Goal: Transaction & Acquisition: Purchase product/service

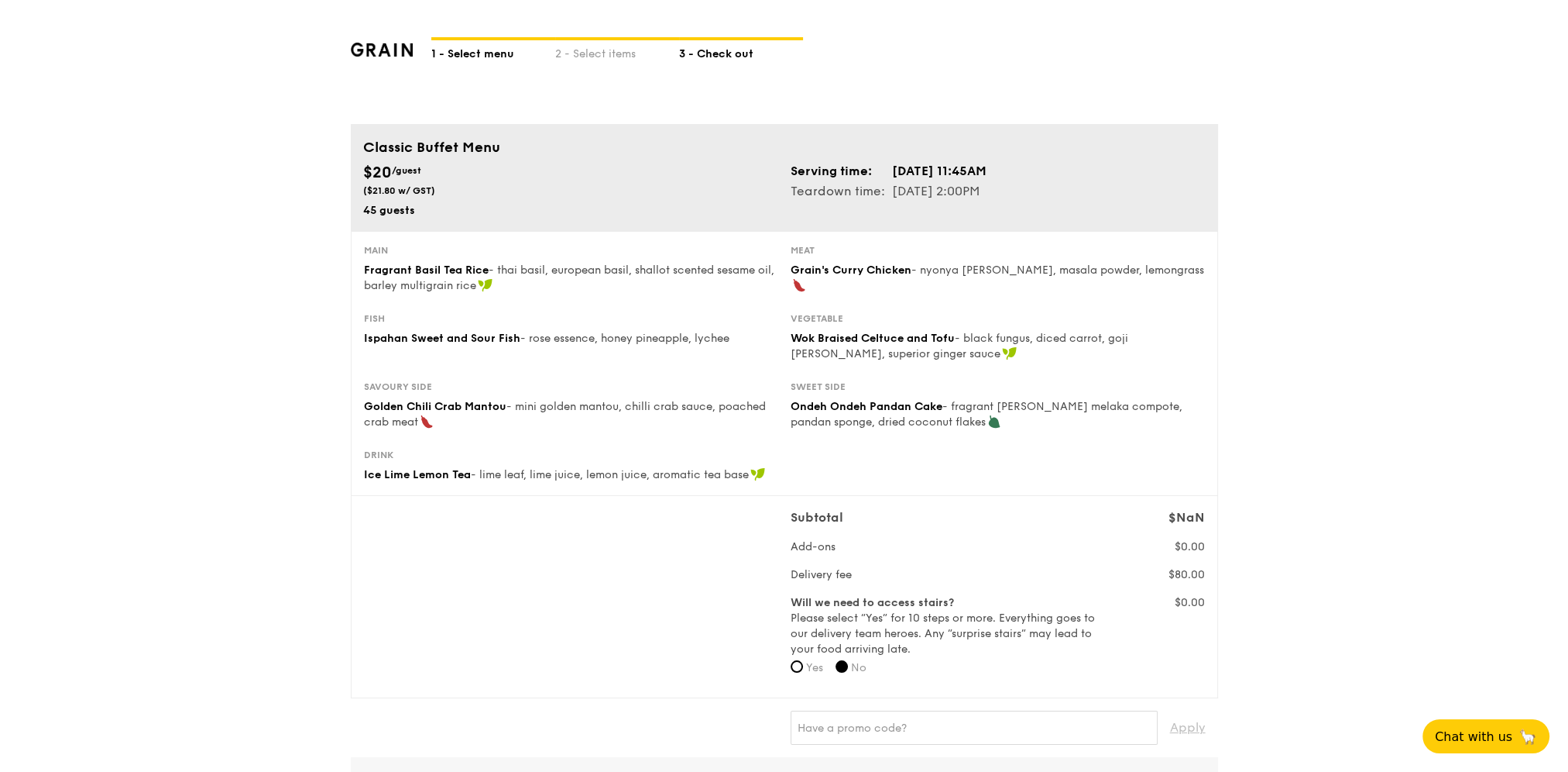
click at [480, 57] on div "1 - Select menu" at bounding box center [492, 51] width 124 height 21
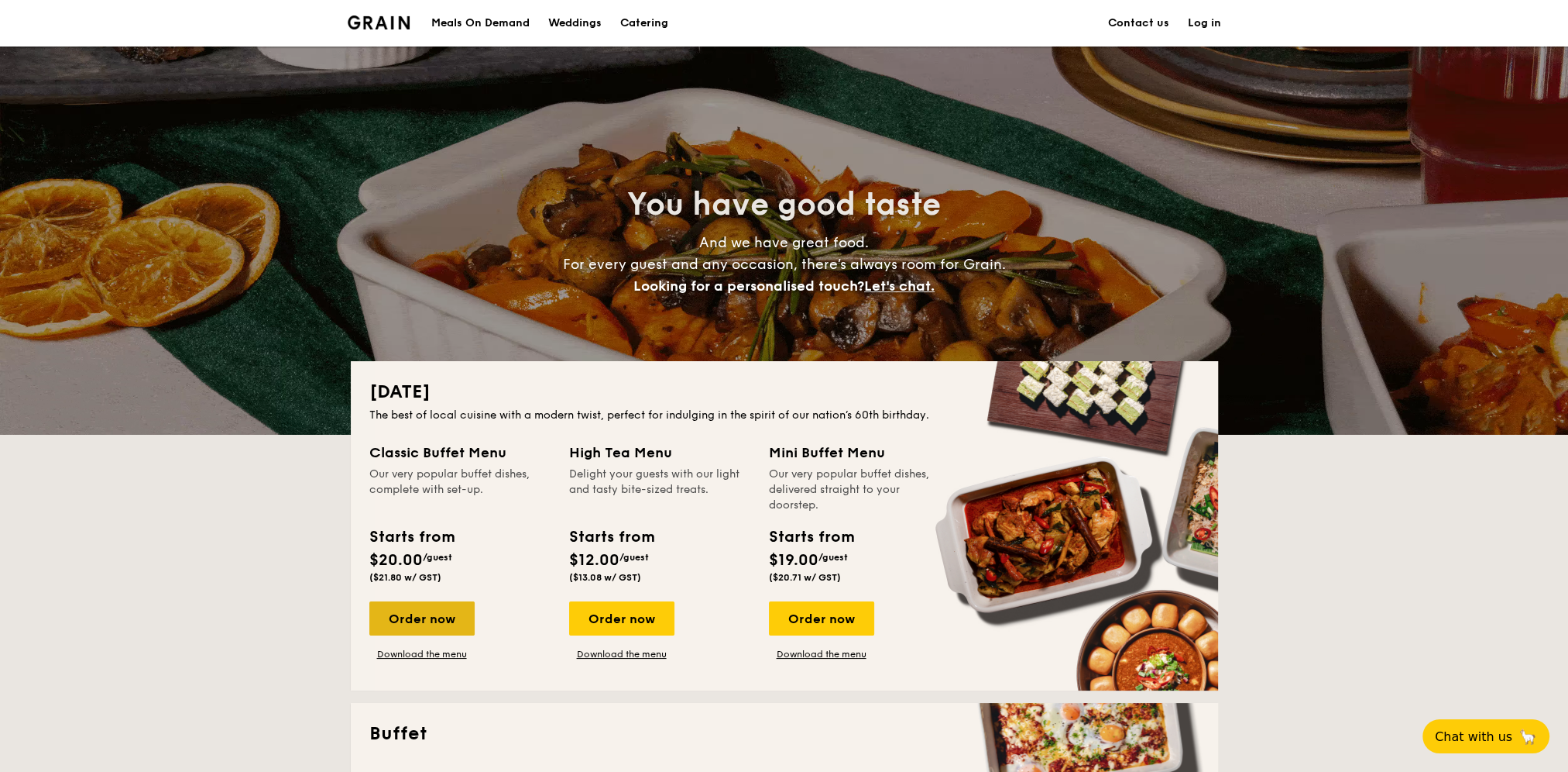
click at [443, 626] on div "Order now" at bounding box center [422, 618] width 106 height 34
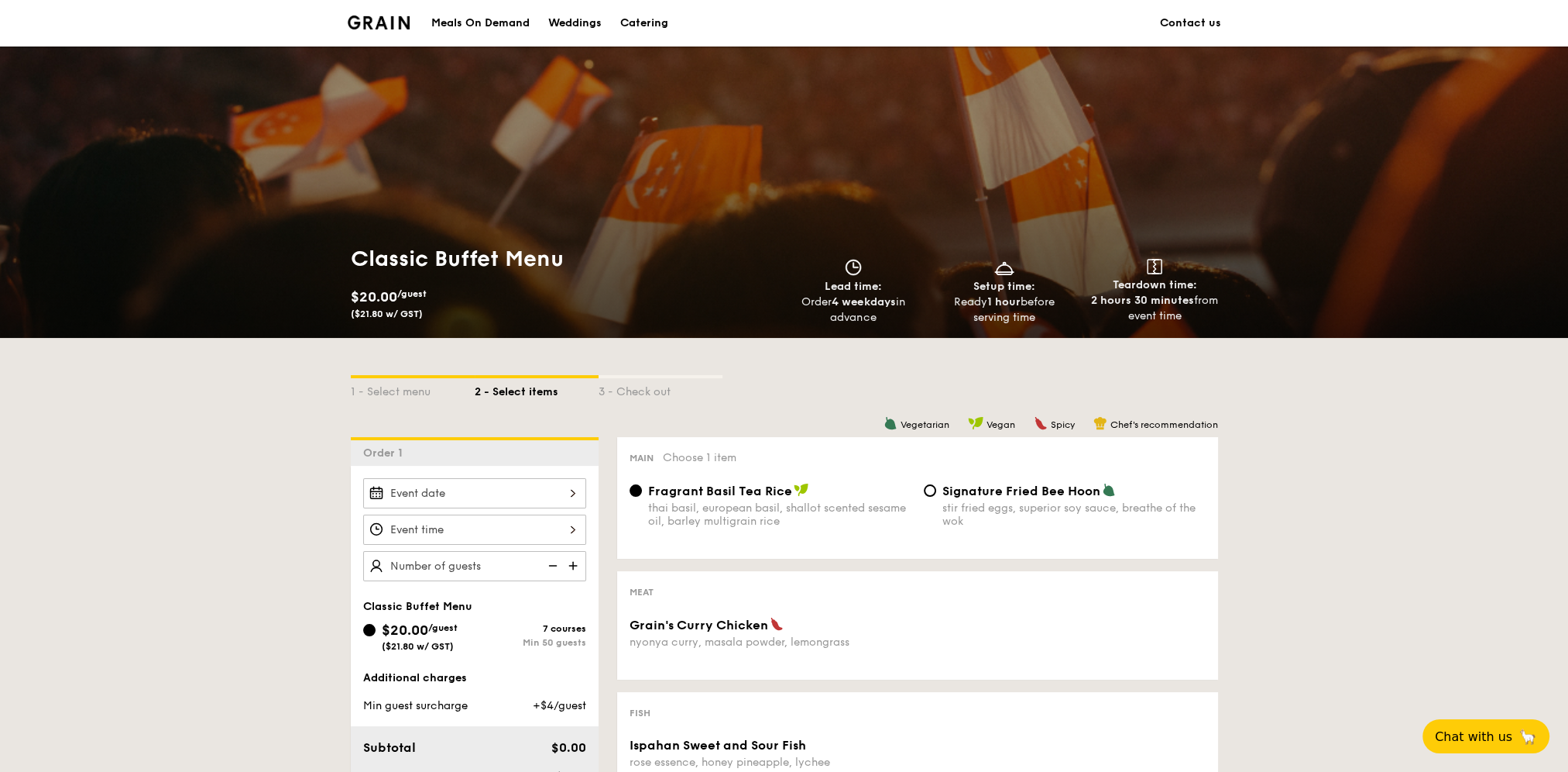
click at [500, 497] on div at bounding box center [475, 494] width 223 height 30
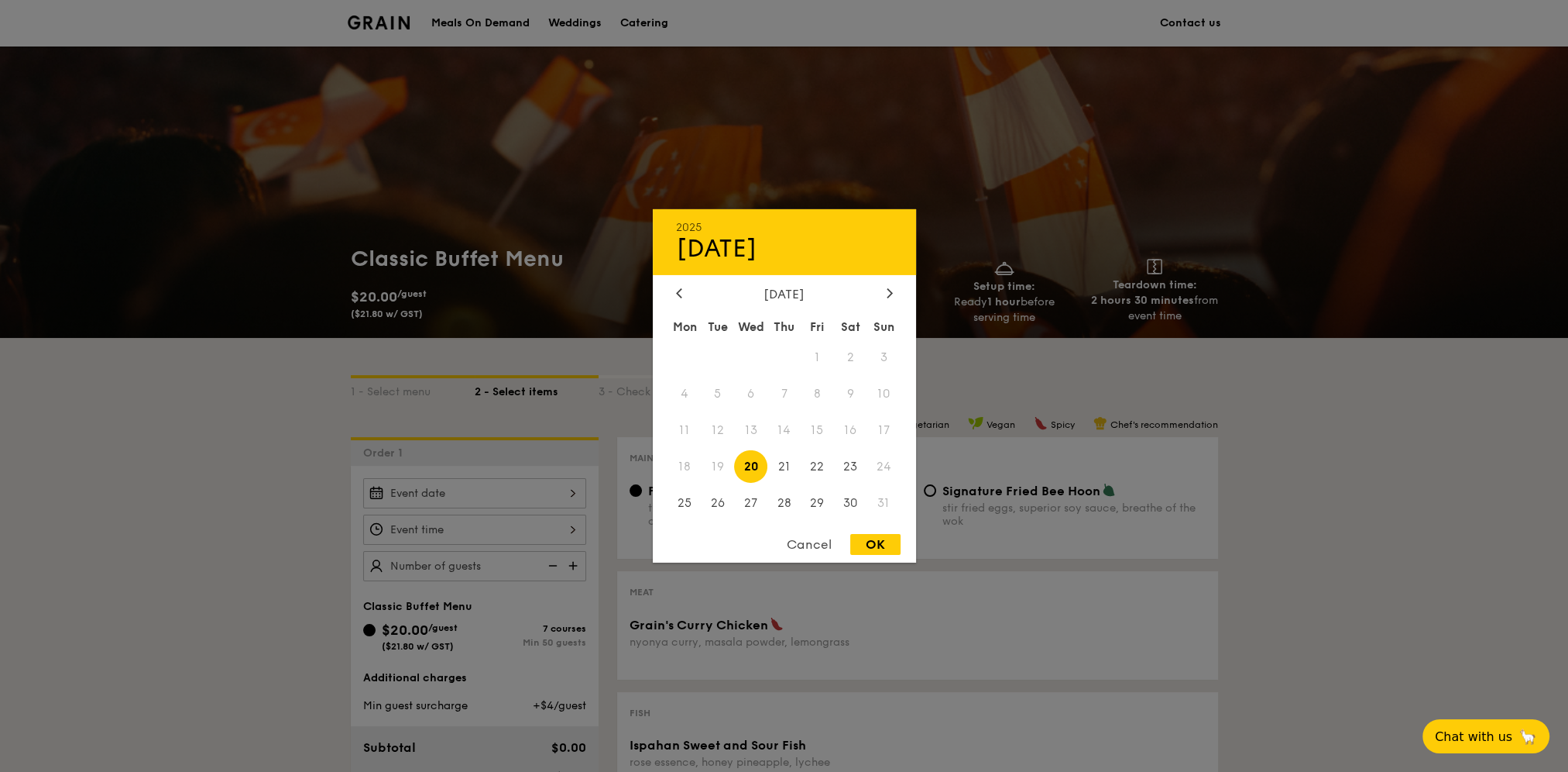
click at [756, 467] on span "20" at bounding box center [750, 465] width 33 height 33
click at [881, 543] on div "OK" at bounding box center [876, 544] width 51 height 21
type input "Aug 20, 2025"
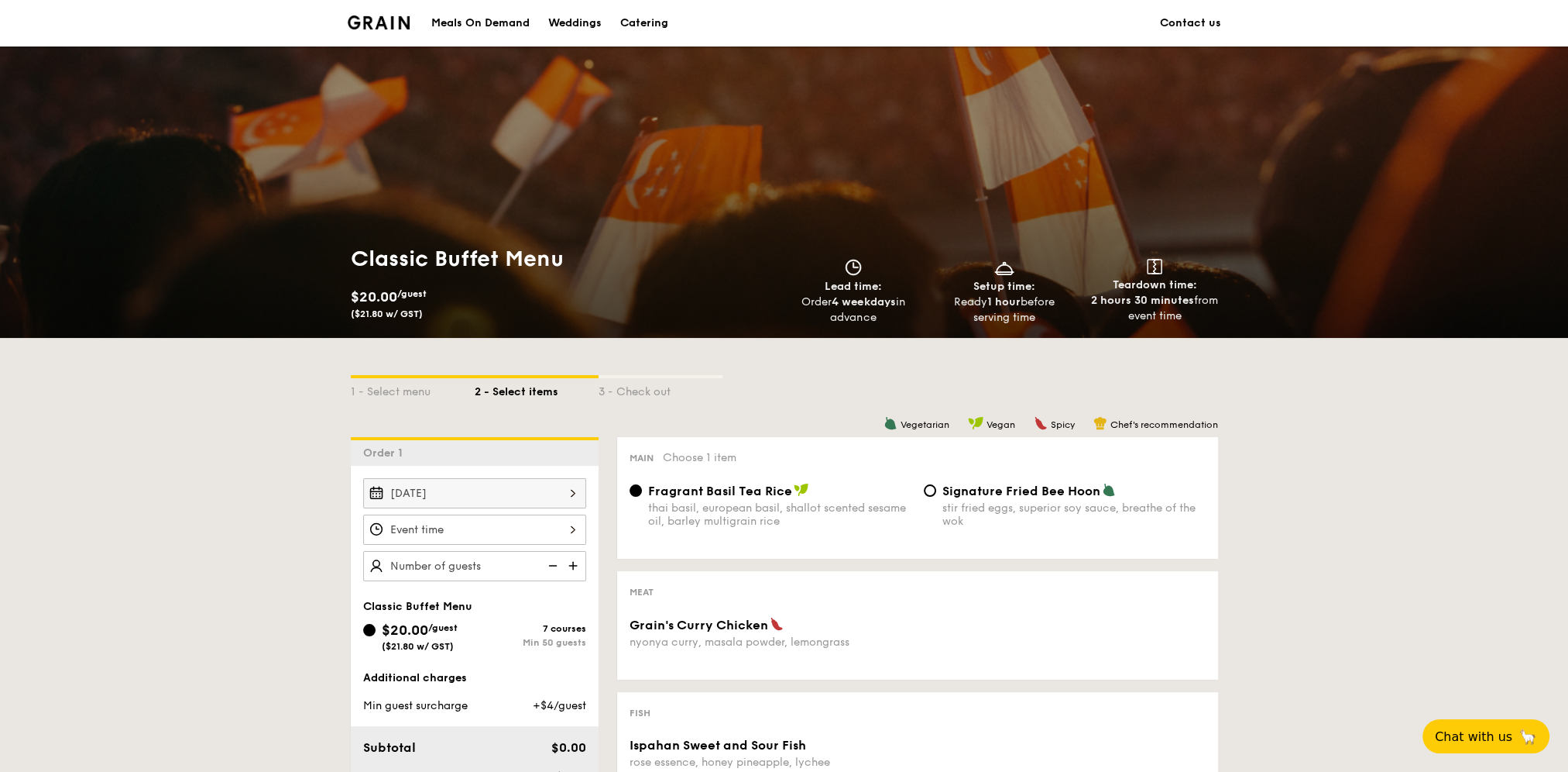
click at [545, 530] on div "12 1 2 3 4 5 6 7 8 9 10 11 00 15 30 45 am pm Cancel OK" at bounding box center [475, 530] width 223 height 30
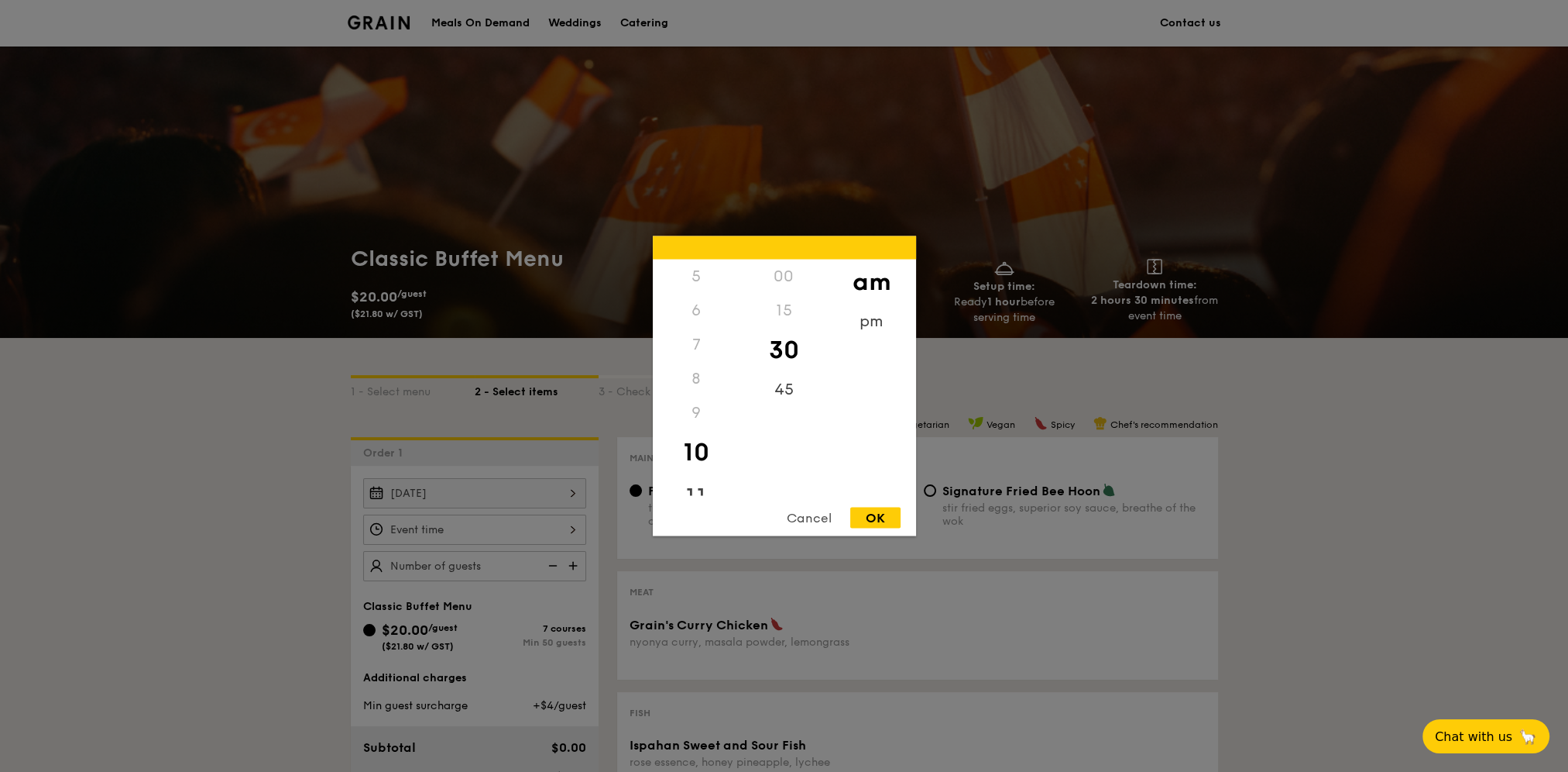
click at [695, 494] on div "11" at bounding box center [697, 497] width 87 height 45
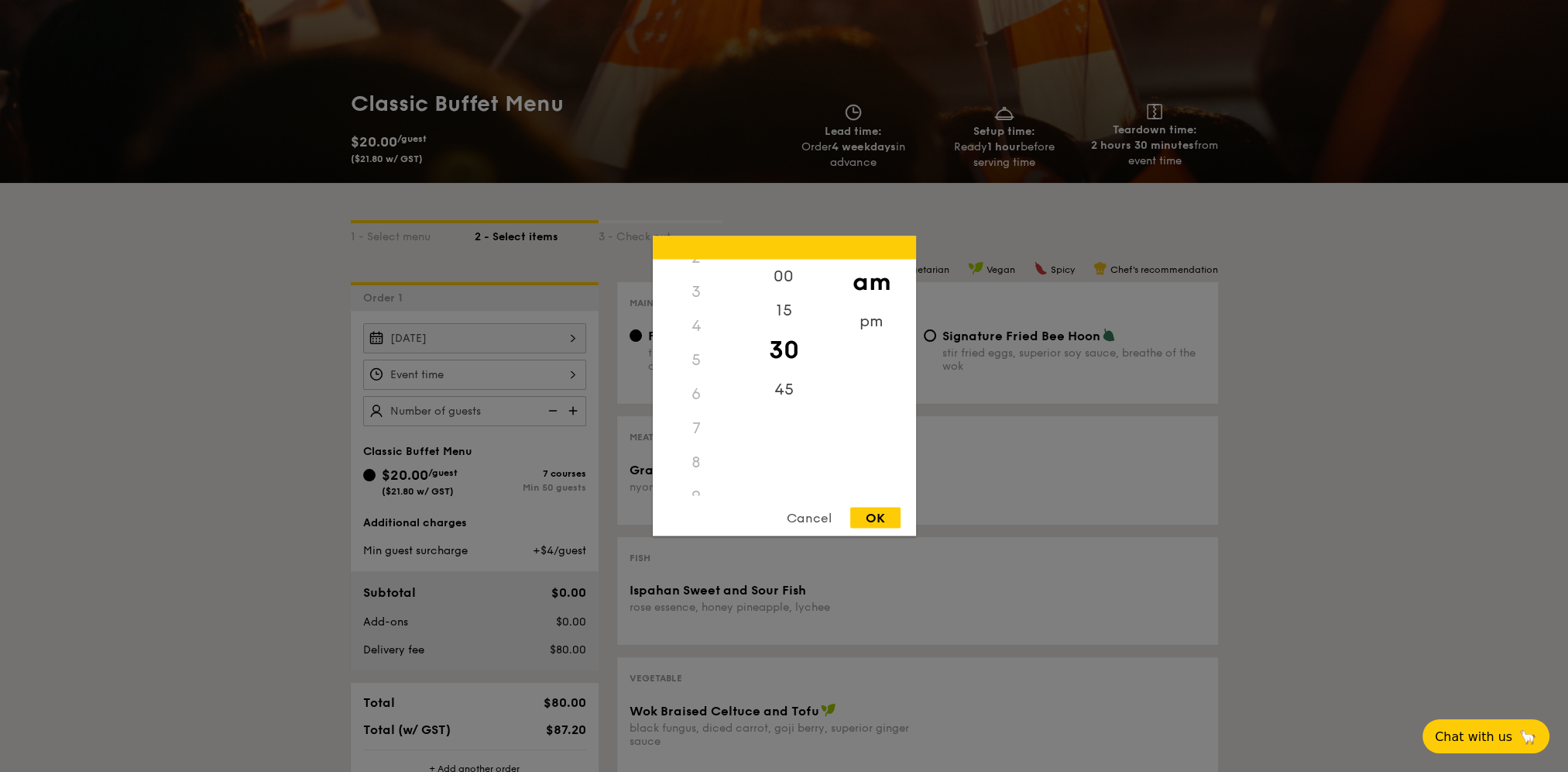
scroll to position [0, 0]
click at [701, 270] on div "12" at bounding box center [697, 277] width 87 height 34
click at [788, 278] on div "00" at bounding box center [784, 282] width 87 height 45
click at [704, 271] on div "12" at bounding box center [697, 277] width 87 height 34
click at [864, 322] on div "pm" at bounding box center [871, 326] width 87 height 45
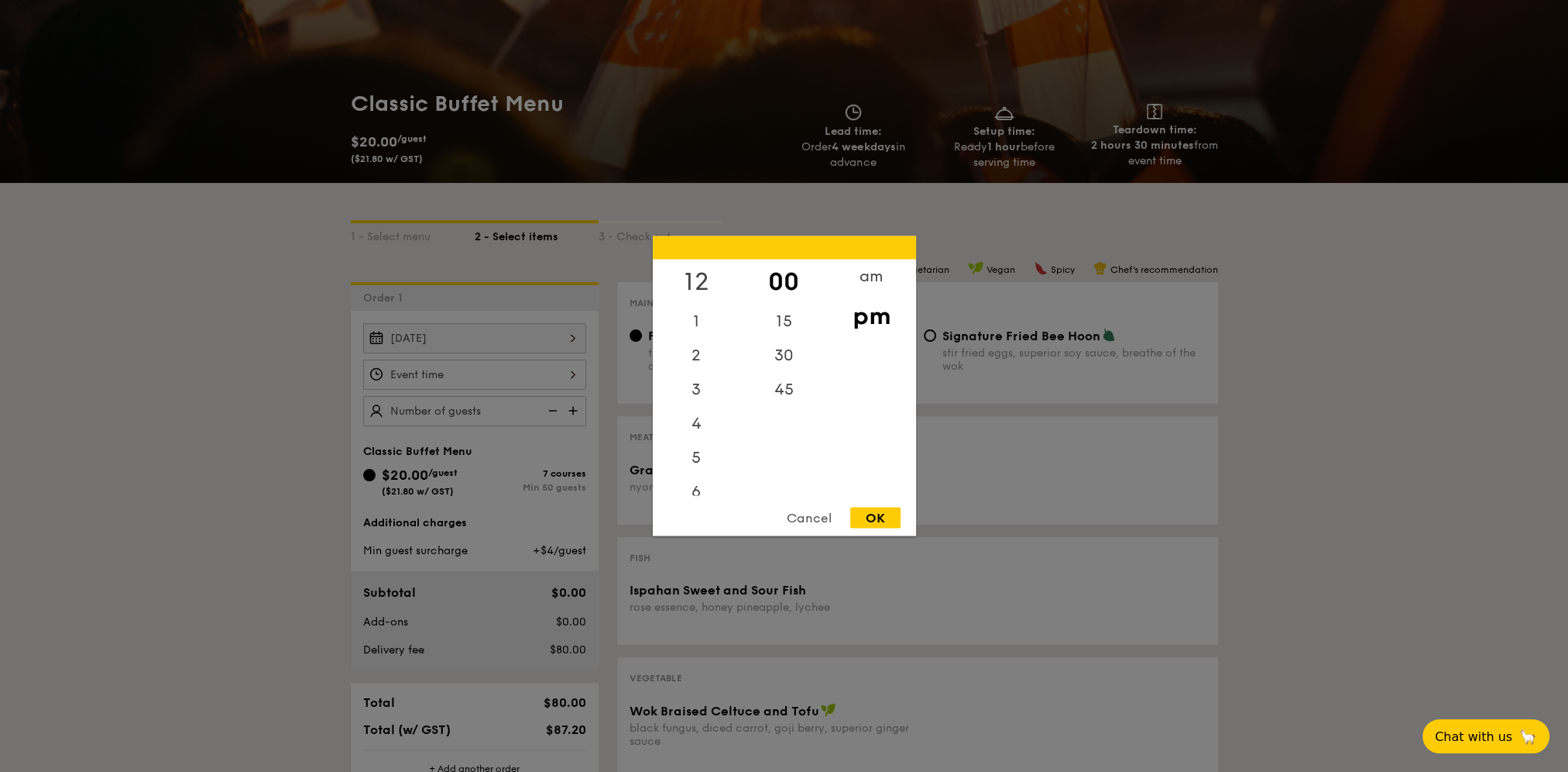
click at [703, 281] on div "12" at bounding box center [697, 282] width 87 height 45
click at [867, 518] on div "OK" at bounding box center [876, 519] width 51 height 21
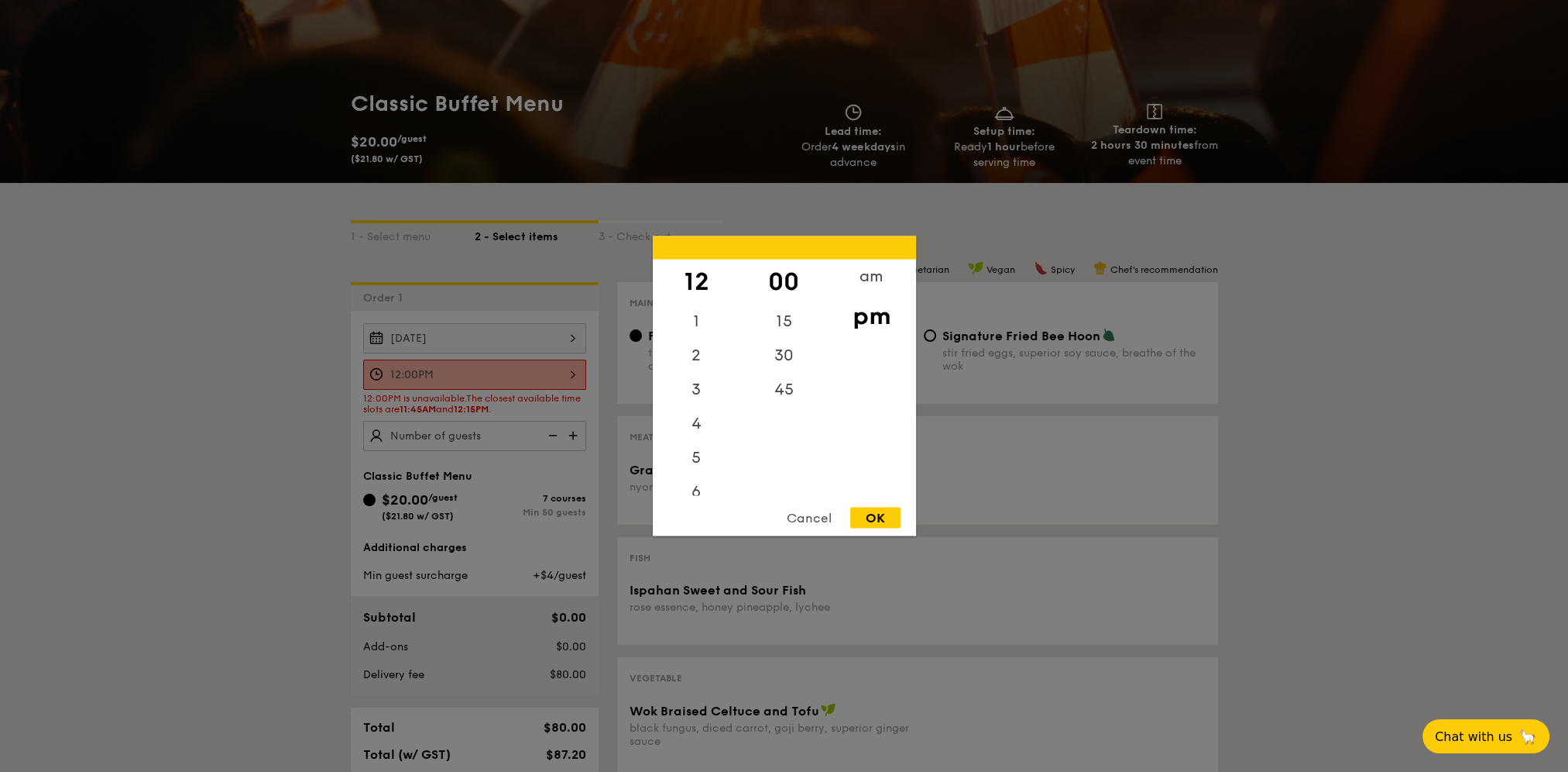
click at [459, 377] on div "12:00PM 12 1 2 3 4 5 6 7 8 9 10 11 00 15 30 45 am pm Cancel OK" at bounding box center [475, 374] width 223 height 30
click at [711, 478] on div "11" at bounding box center [697, 478] width 87 height 34
click at [695, 482] on div "11" at bounding box center [697, 478] width 87 height 34
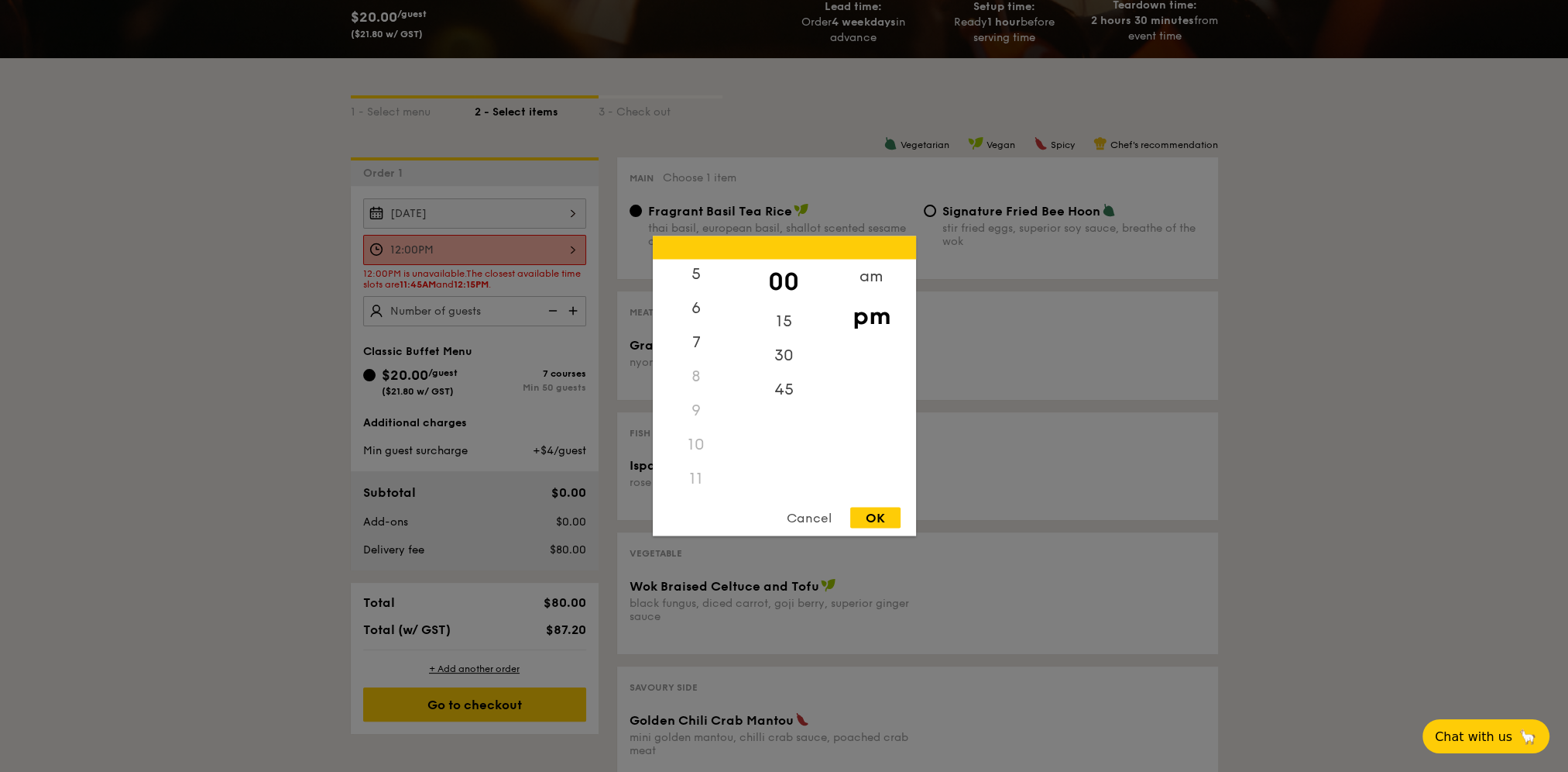
scroll to position [388, 0]
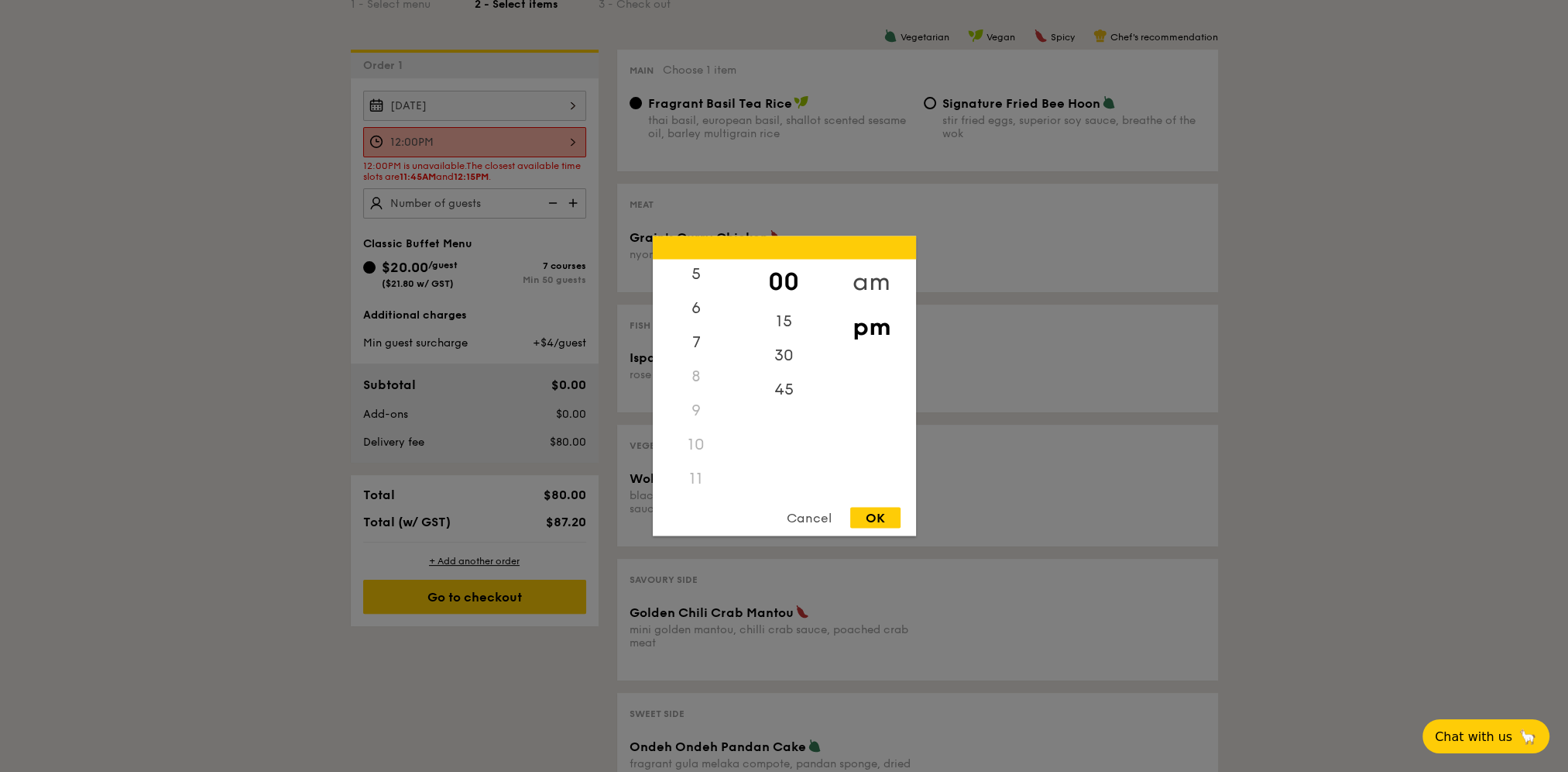
click at [860, 276] on div "am" at bounding box center [871, 282] width 87 height 45
click at [694, 487] on div "11" at bounding box center [697, 484] width 87 height 45
click at [786, 402] on div "45" at bounding box center [784, 395] width 87 height 45
click at [866, 515] on div "OK" at bounding box center [876, 519] width 51 height 21
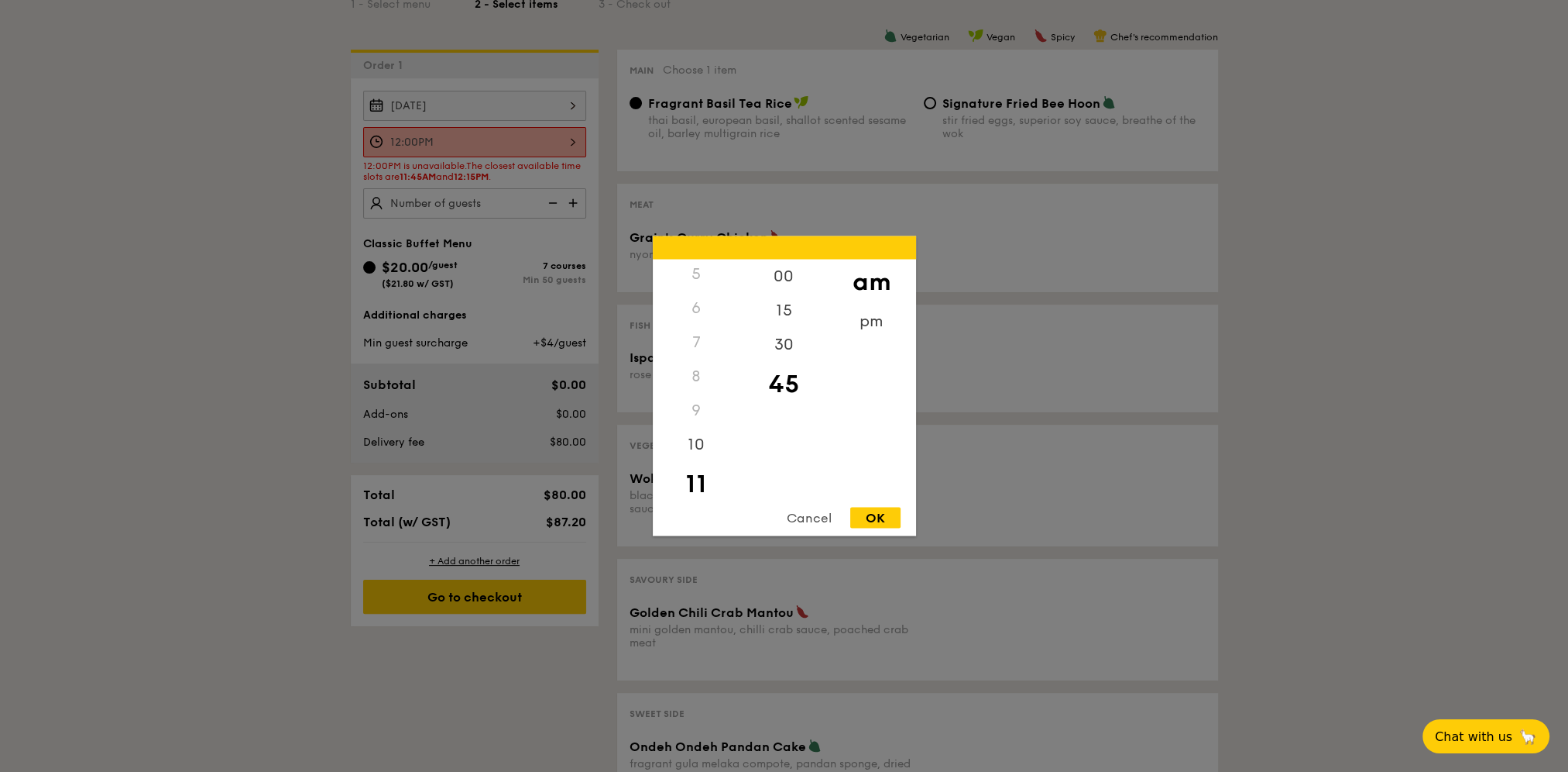
type input "11:45AM"
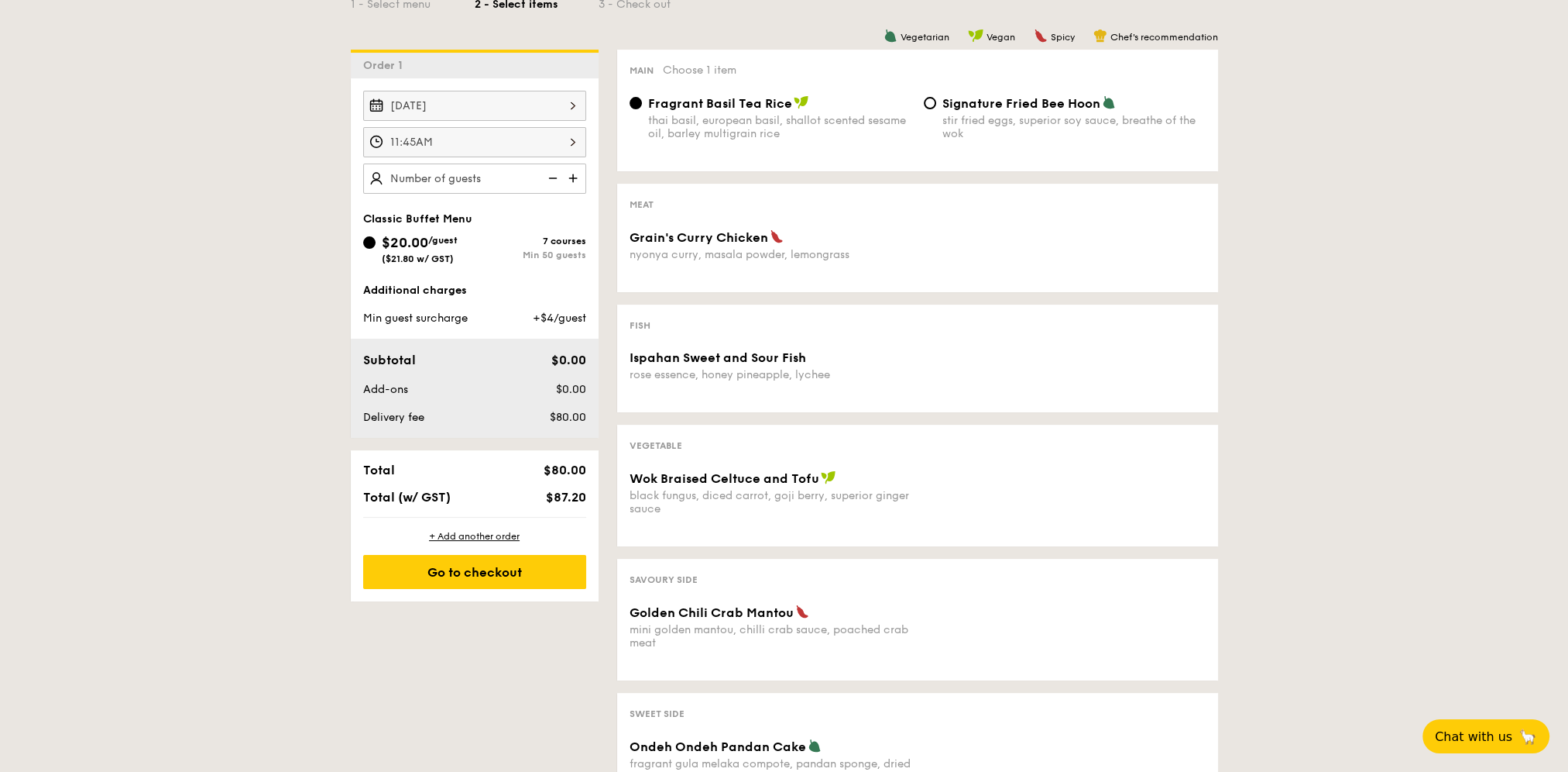
click at [569, 176] on img at bounding box center [574, 178] width 23 height 29
click at [573, 177] on img at bounding box center [574, 178] width 23 height 29
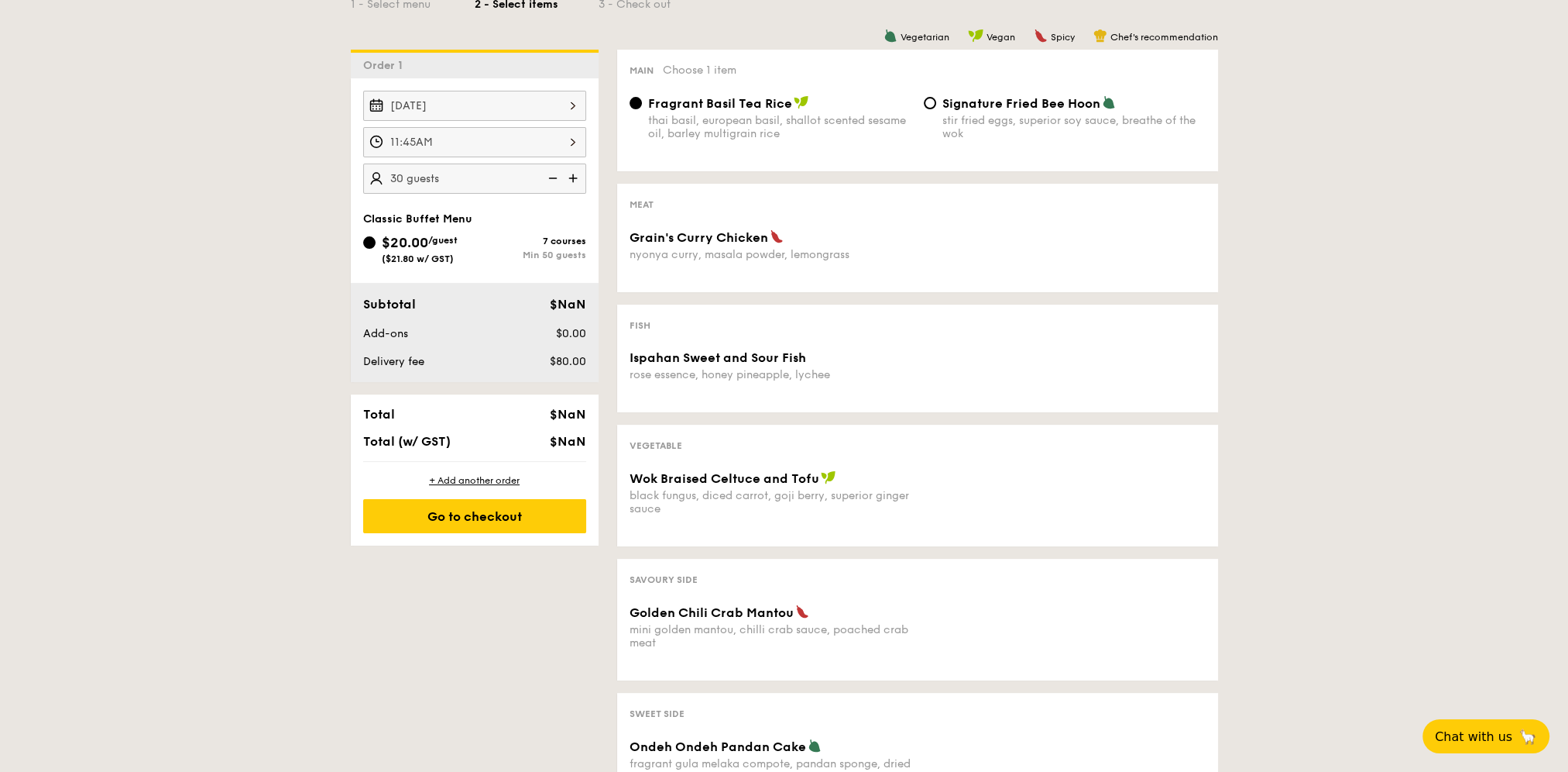
click at [573, 177] on img at bounding box center [574, 178] width 23 height 29
type input "45 guests"
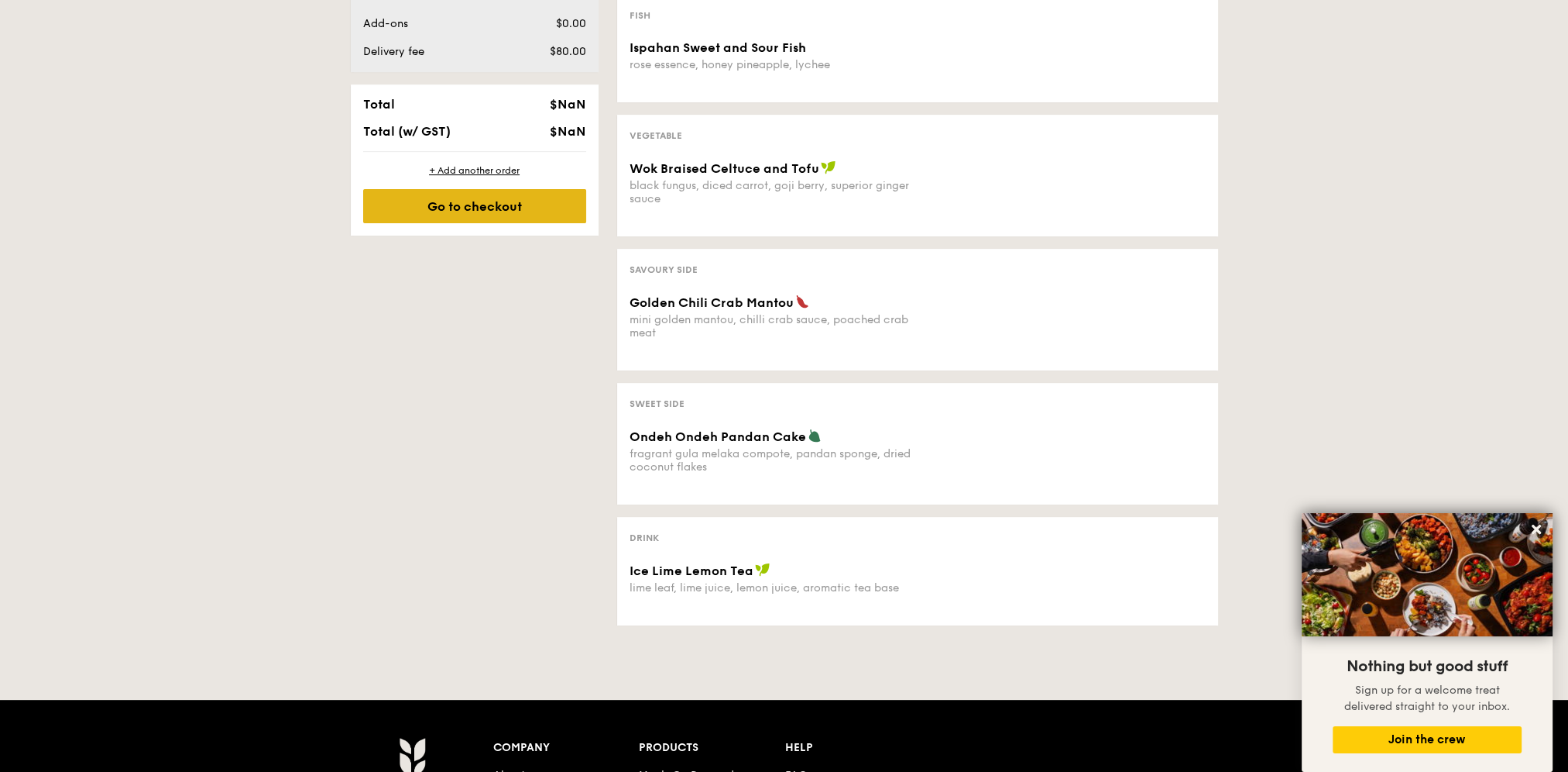
click at [436, 205] on div "Go to checkout" at bounding box center [475, 206] width 223 height 34
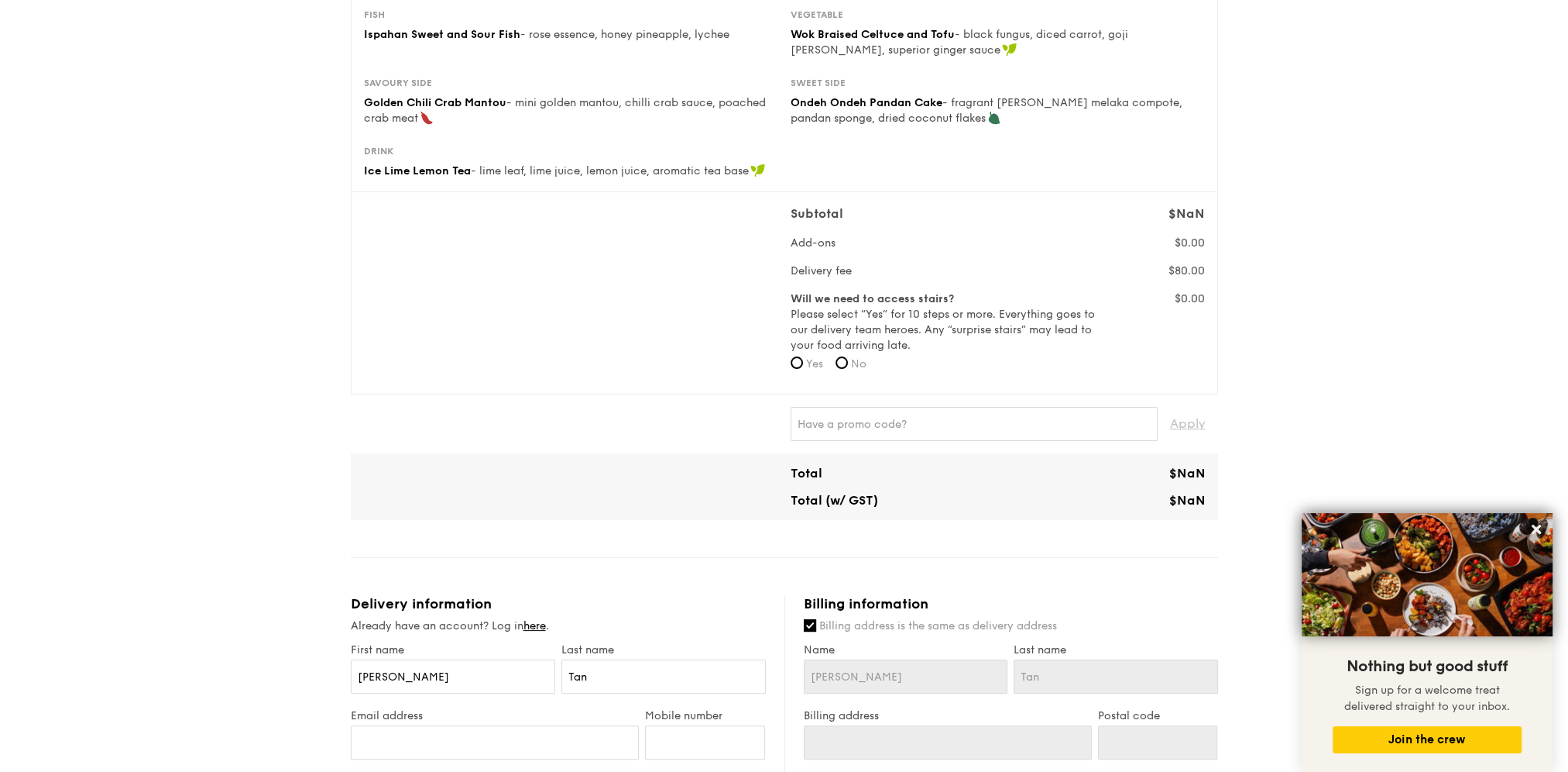
scroll to position [232, 0]
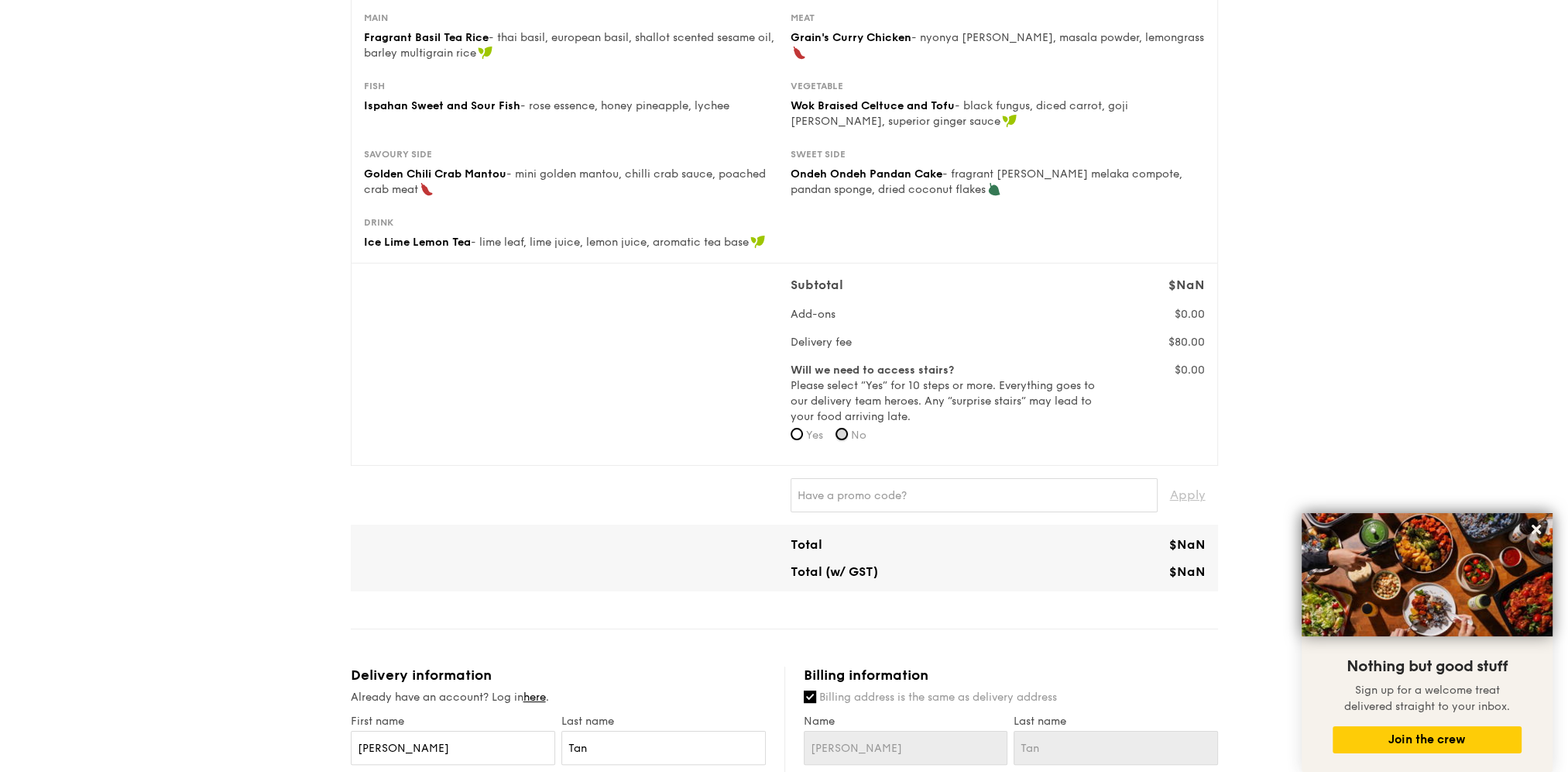
click at [846, 430] on input "No" at bounding box center [842, 434] width 12 height 12
radio input "true"
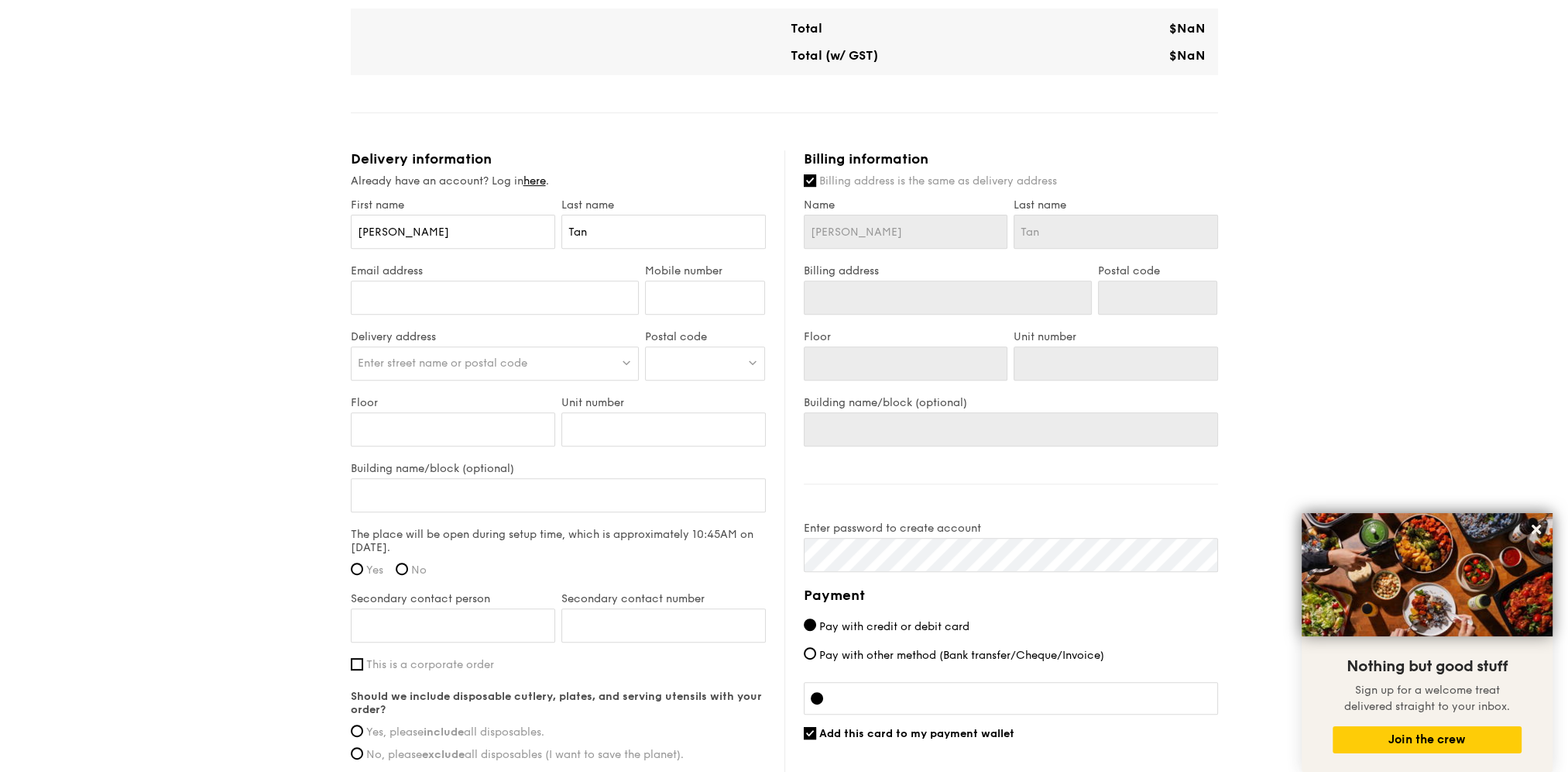
scroll to position [930, 0]
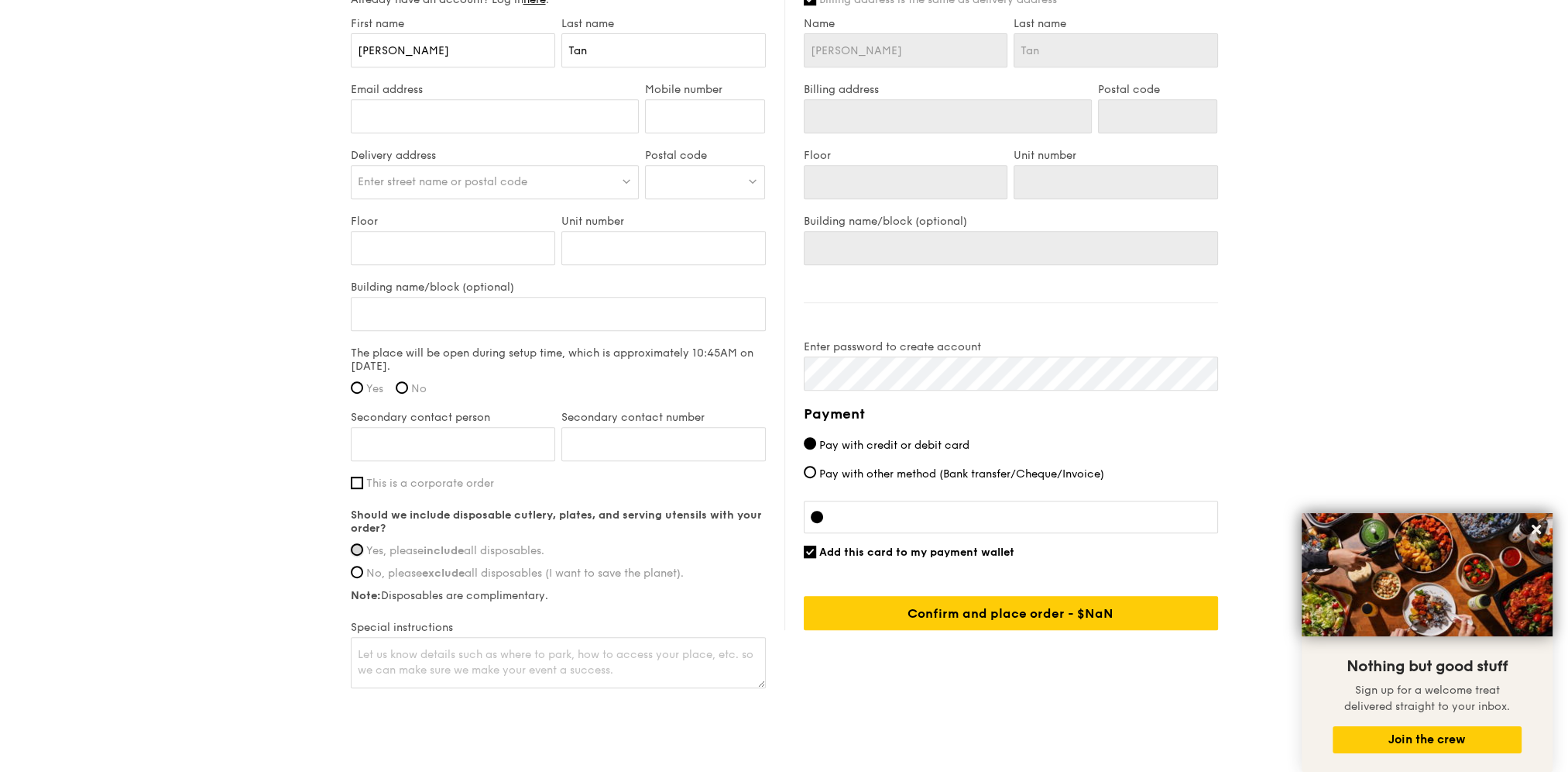
click at [354, 543] on input "Yes, please include all disposables." at bounding box center [357, 550] width 12 height 12
radio input "true"
click at [362, 385] on input "Yes" at bounding box center [357, 388] width 12 height 12
radio input "true"
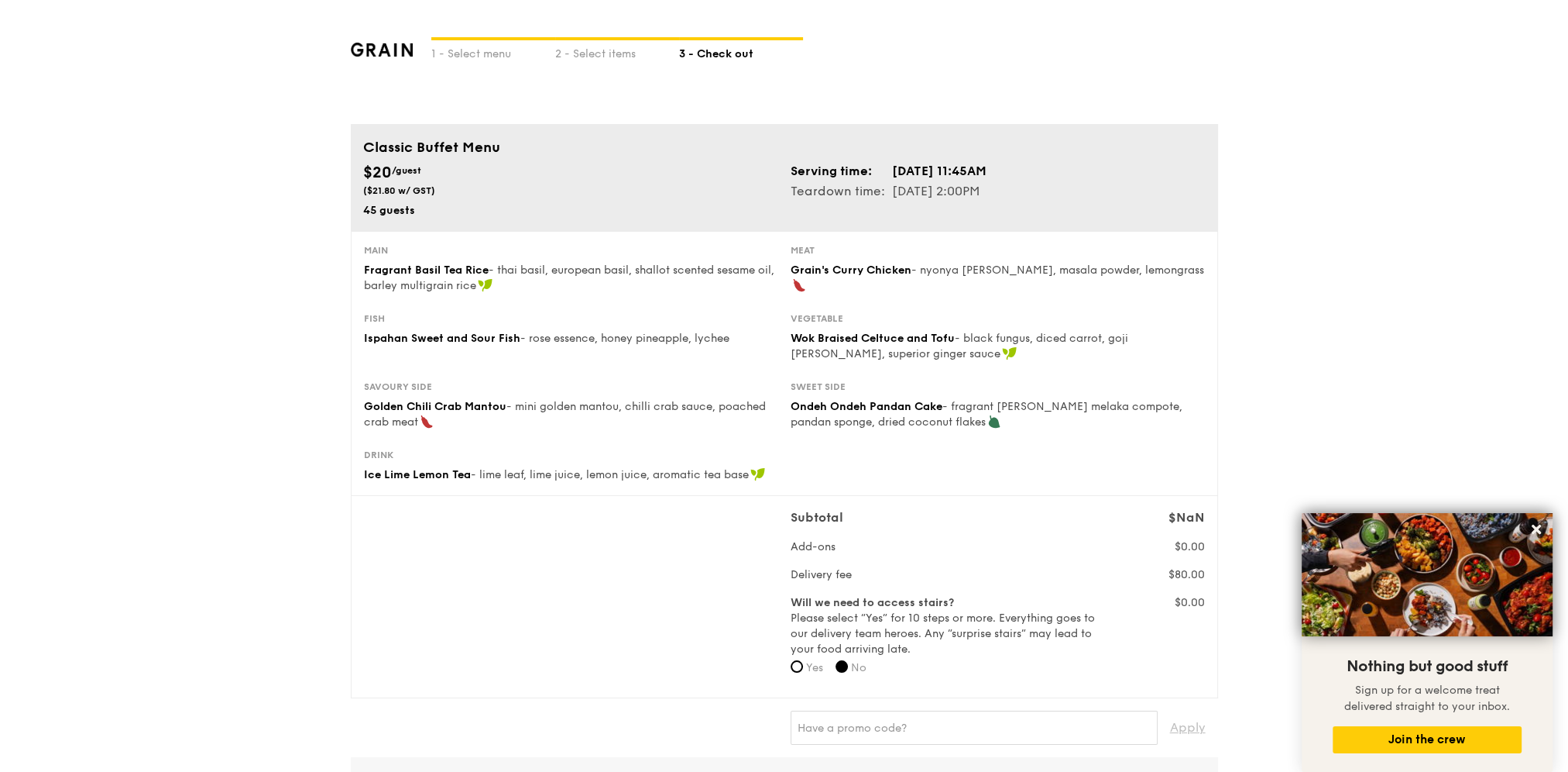
scroll to position [388, 0]
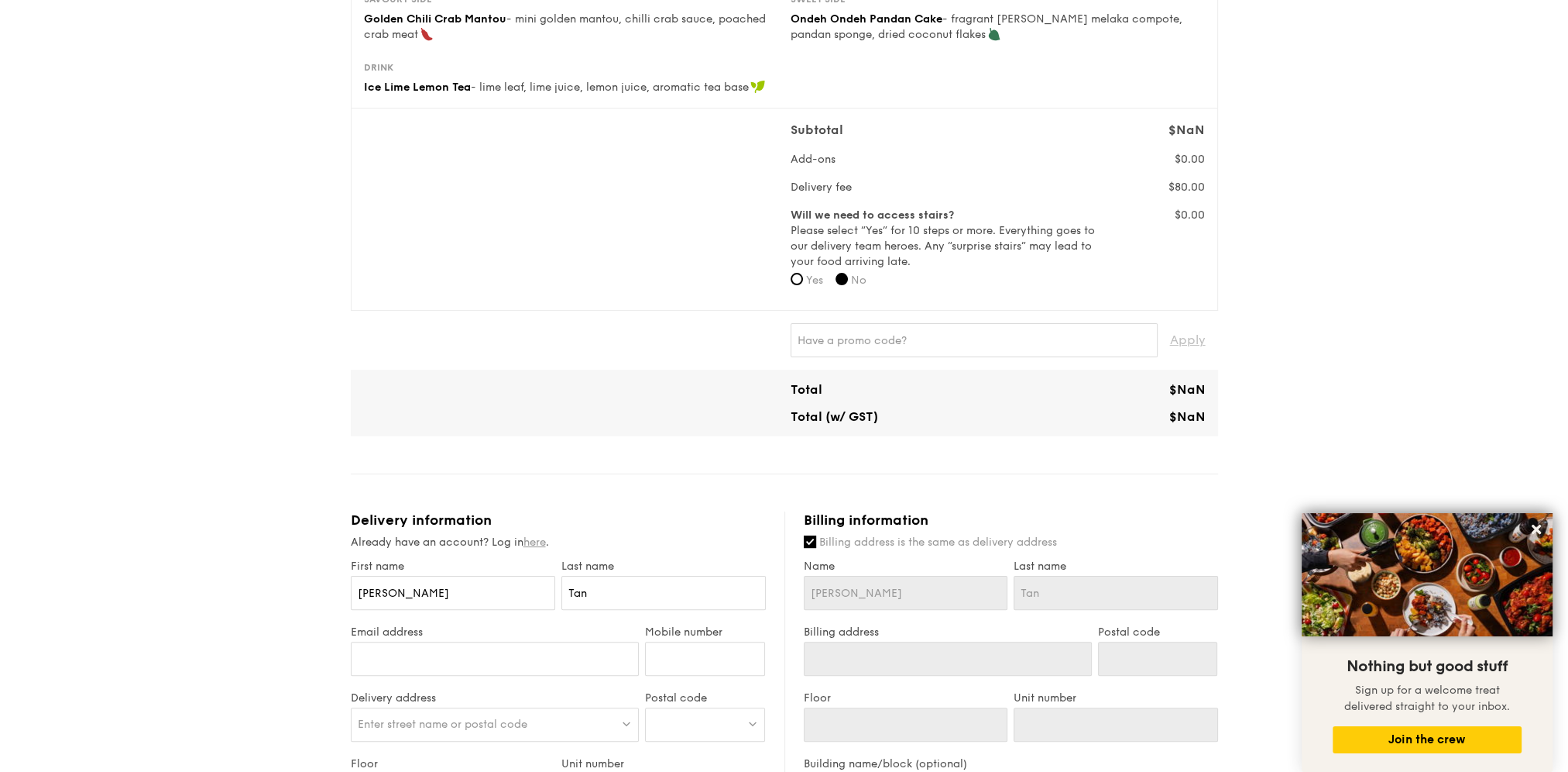
click at [536, 542] on link "here" at bounding box center [534, 542] width 22 height 13
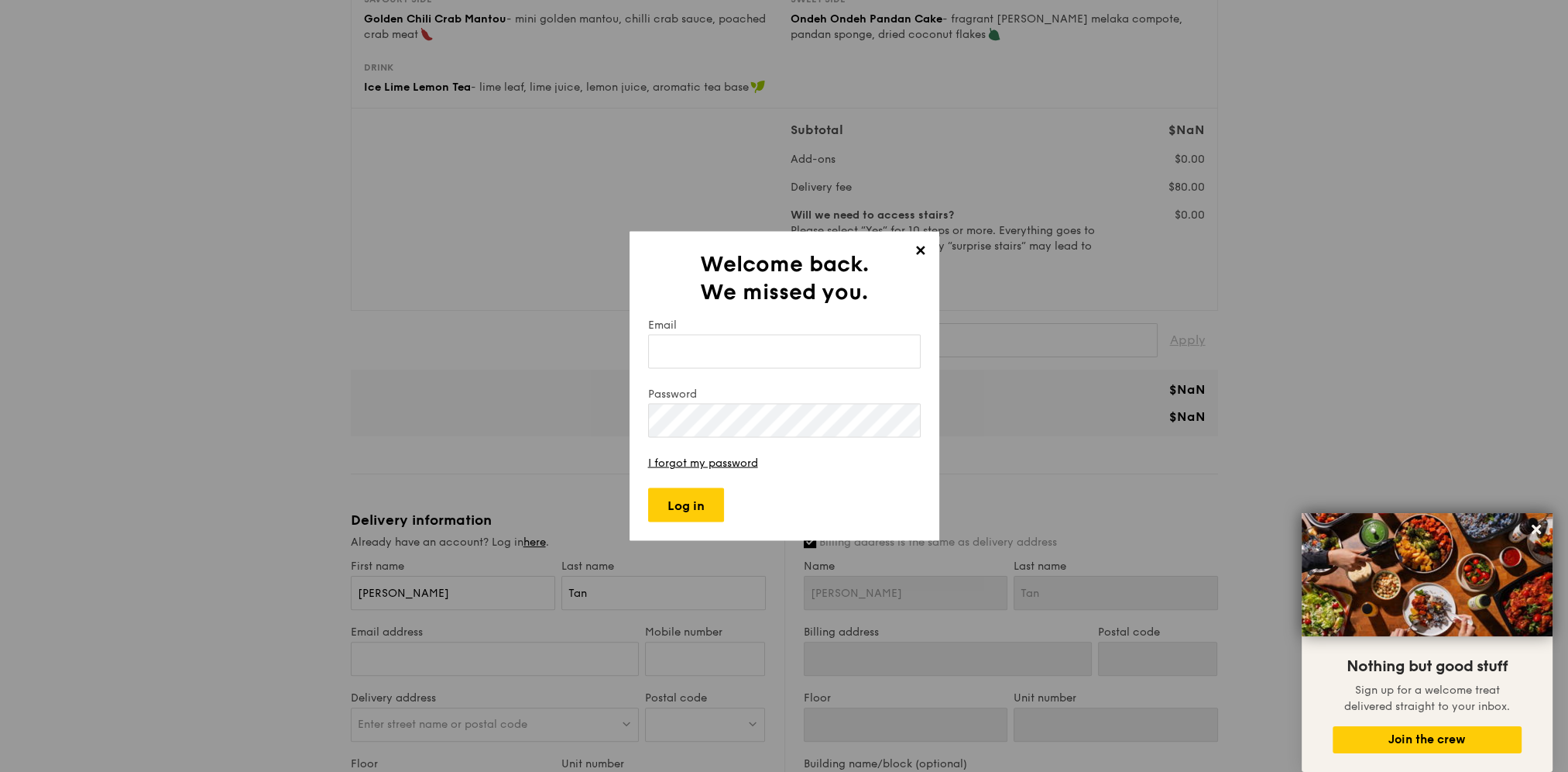
click at [921, 248] on span "✕" at bounding box center [921, 253] width 21 height 21
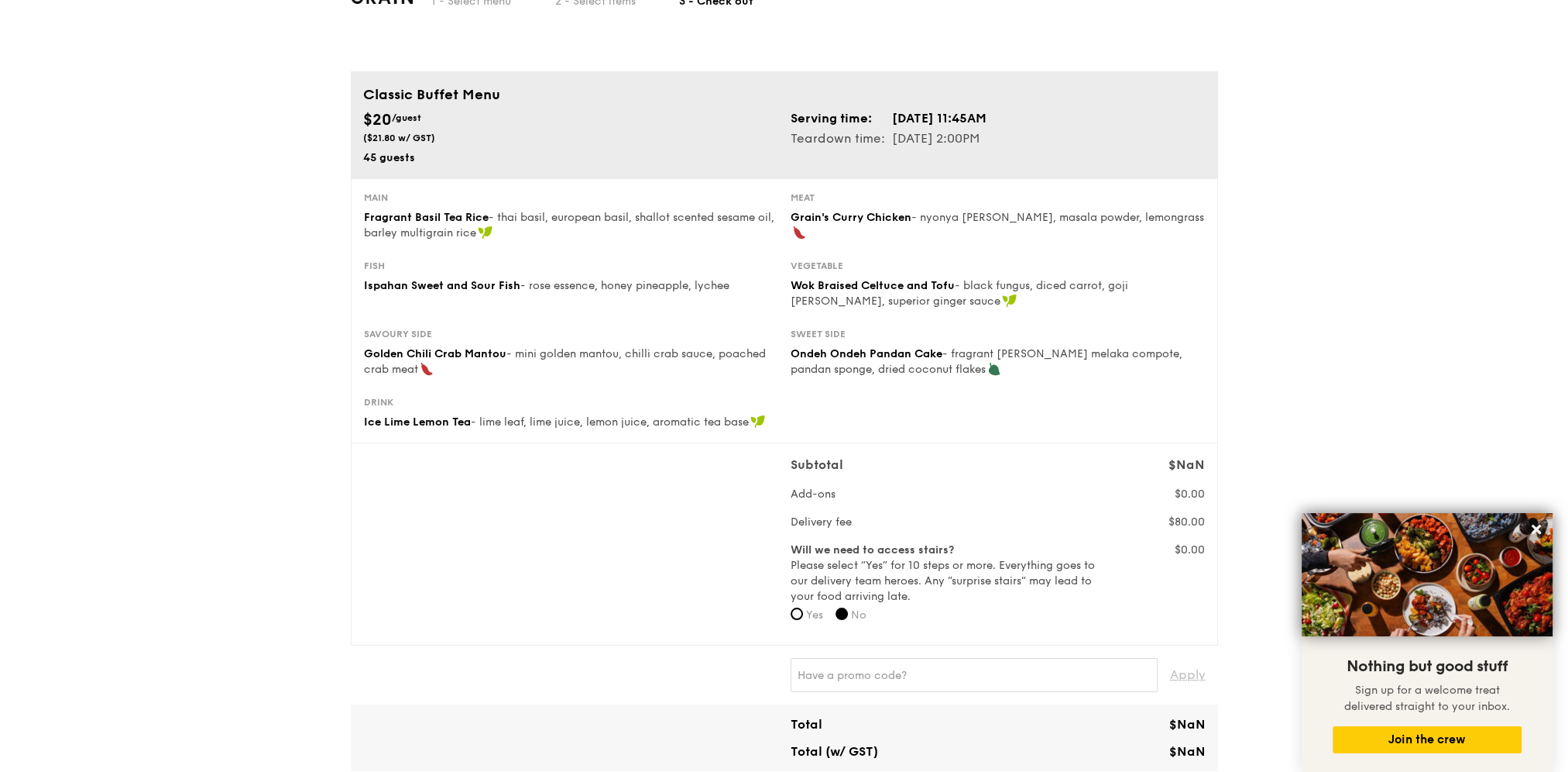
scroll to position [0, 0]
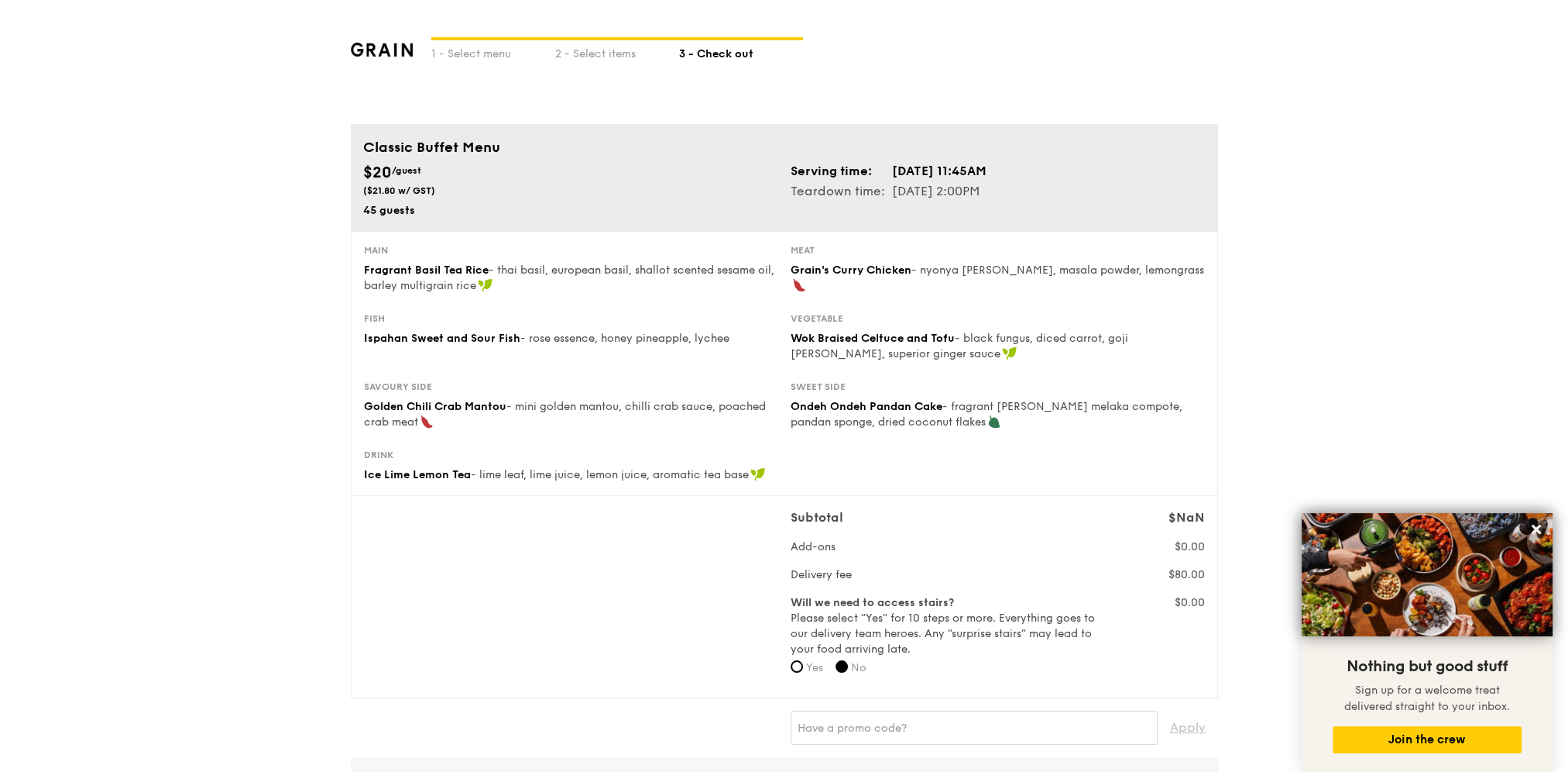
click at [373, 60] on div "1 - Select menu 2 - Select items 3 - Check out" at bounding box center [785, 61] width 868 height 124
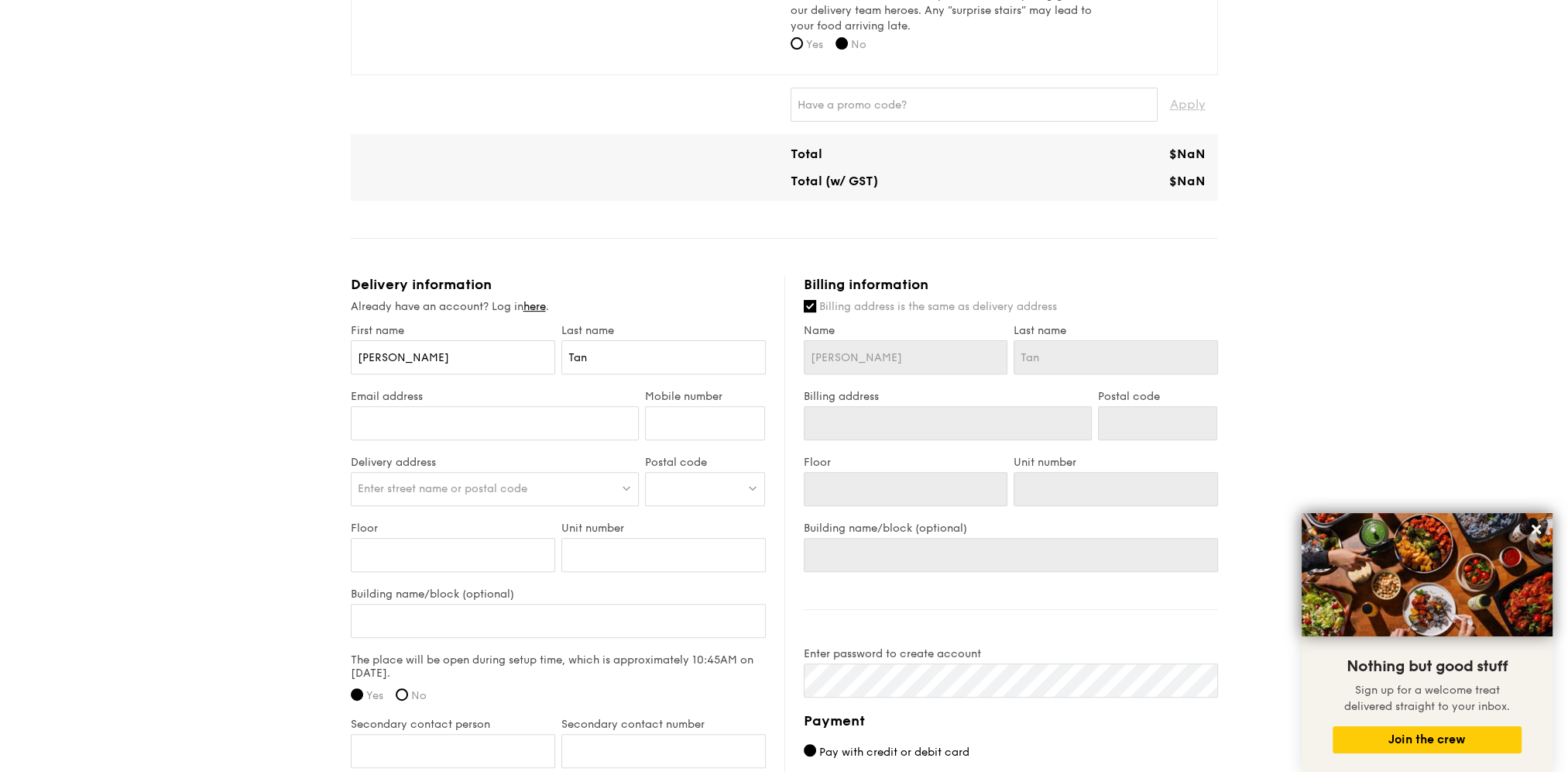
scroll to position [775, 0]
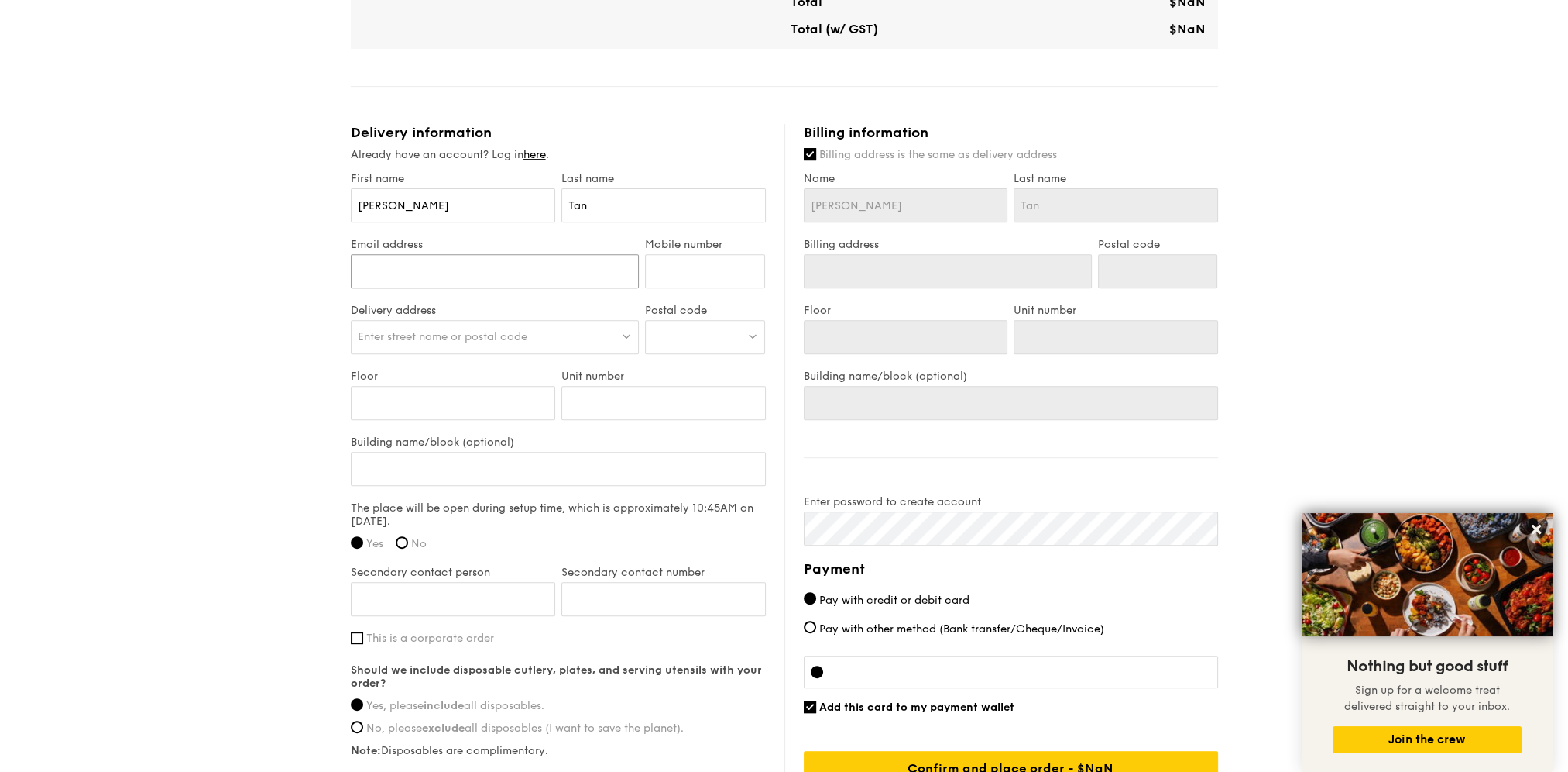
click at [604, 274] on input "Email address" at bounding box center [495, 271] width 289 height 34
type input "michelletanyl@hotmail.com"
type input "97604346"
click at [551, 334] on div "Enter street name or postal code" at bounding box center [495, 337] width 289 height 34
type input "186 PANDAN LOOP"
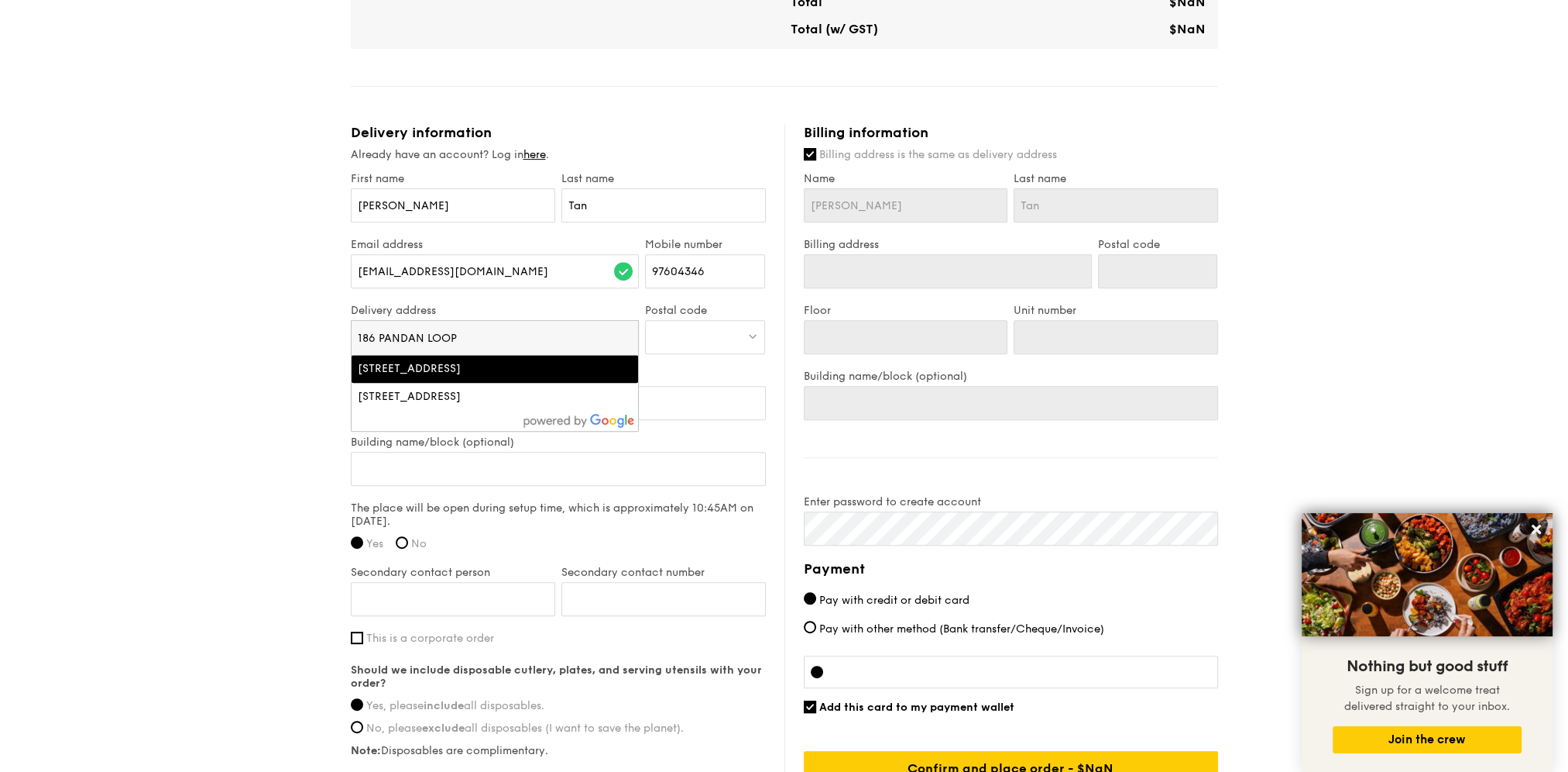
click at [526, 372] on div "186 Pandan Loop, Singapore" at bounding box center [461, 368] width 206 height 15
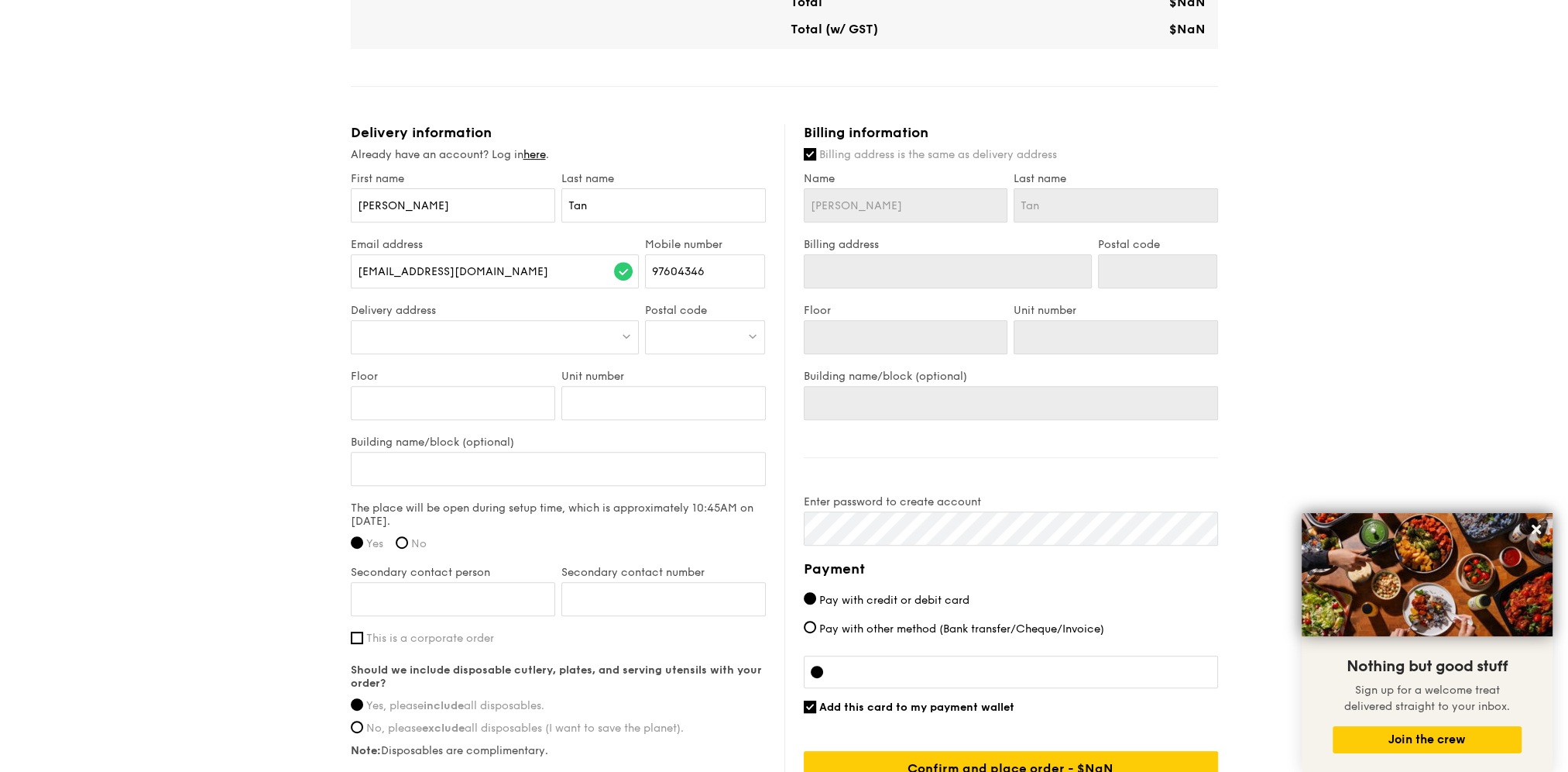
type input "186 Pandan Loop, Singapore"
click at [726, 336] on div at bounding box center [705, 337] width 120 height 34
click at [688, 338] on input "search" at bounding box center [705, 338] width 118 height 34
paste input "128376"
type input "128376"
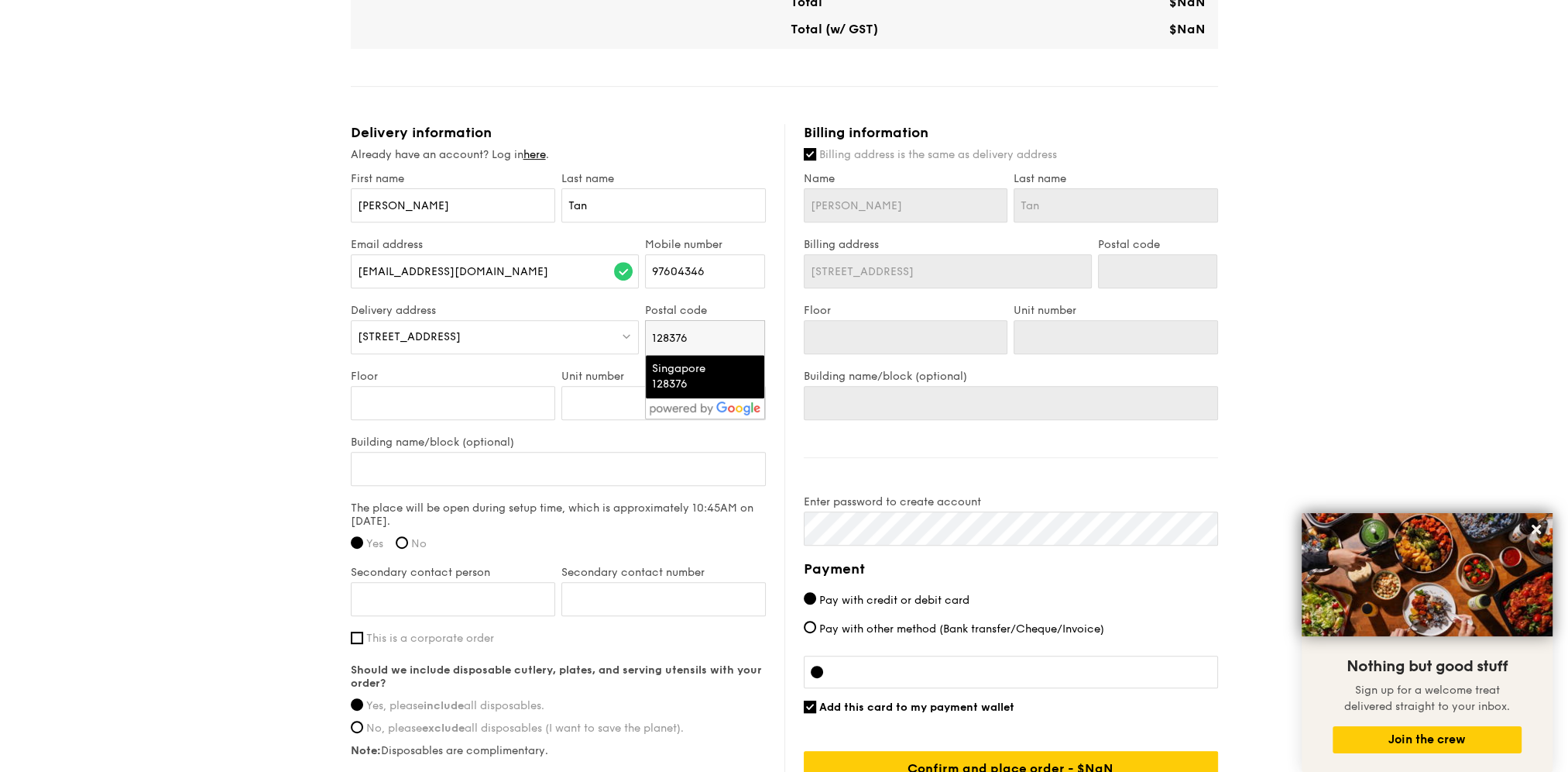
click at [691, 372] on div "Singapore 128376" at bounding box center [692, 376] width 80 height 31
type input "Singapore 128376"
type input "128376"
click at [542, 338] on div at bounding box center [495, 337] width 289 height 34
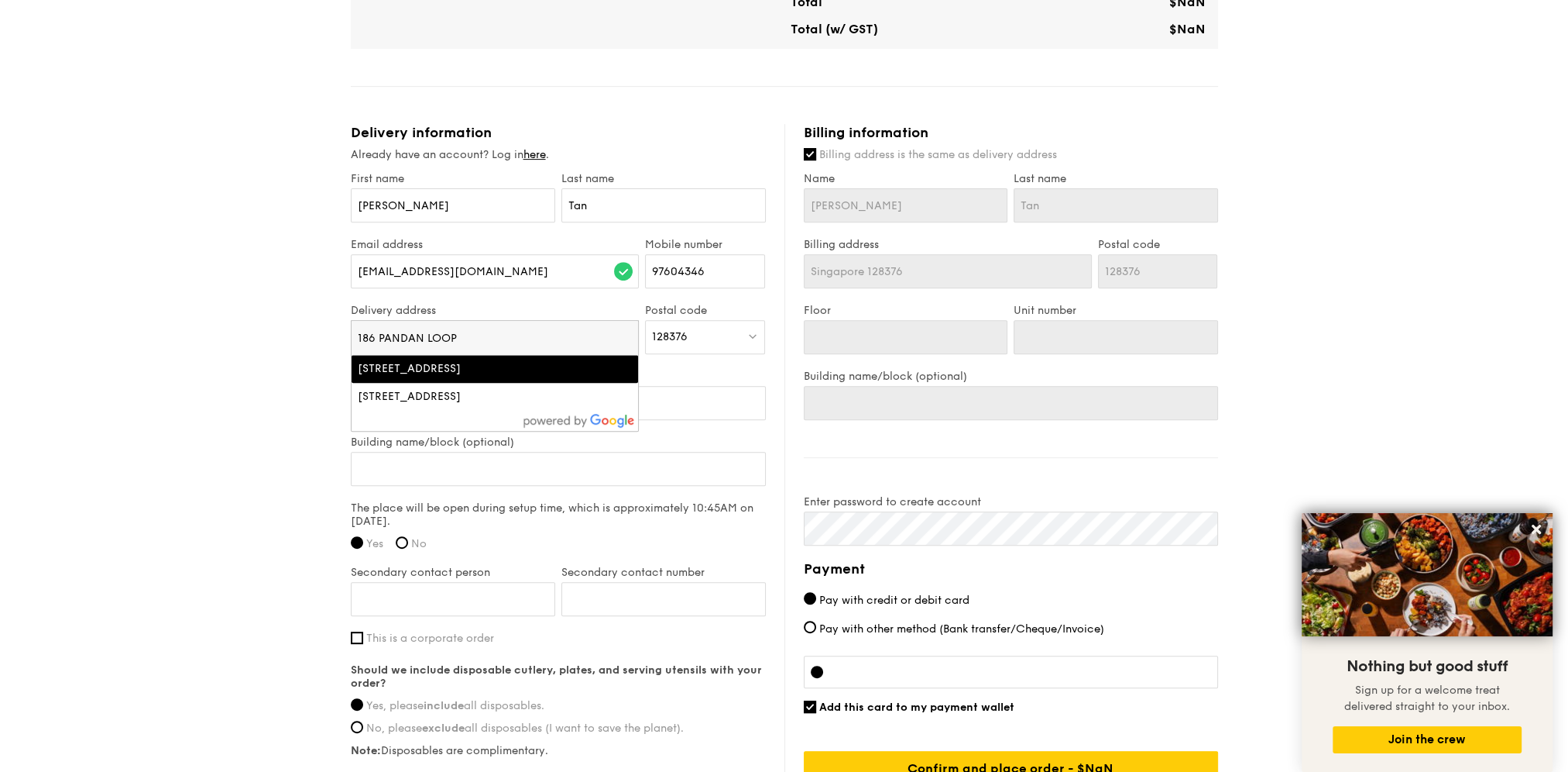
click at [503, 374] on div "186 Pandan Loop, Singapore" at bounding box center [461, 368] width 206 height 15
type input "186 Pandan Loop, Singapore"
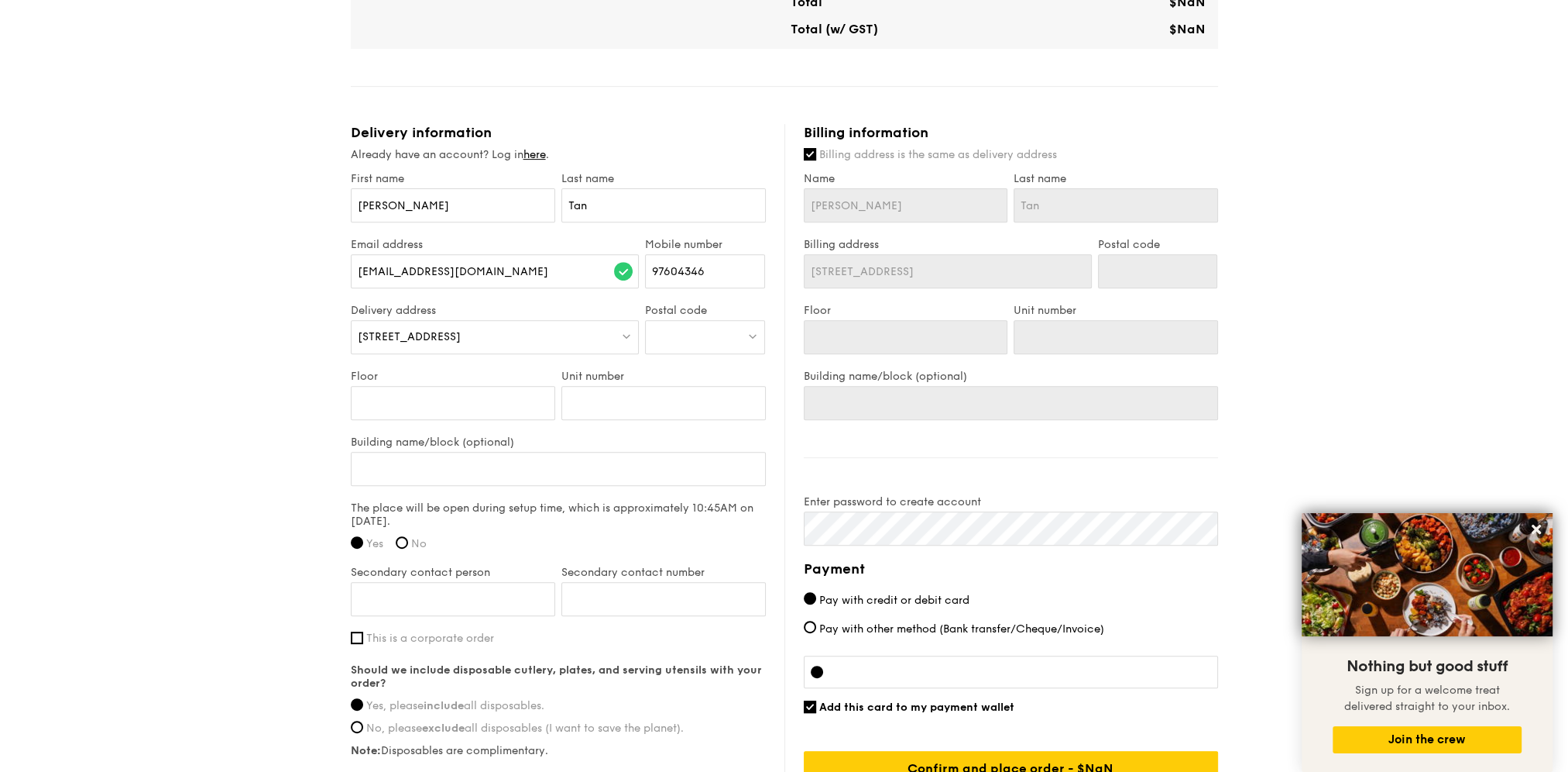
click at [695, 334] on div at bounding box center [705, 337] width 120 height 34
click at [697, 376] on div "Singapore 128376" at bounding box center [692, 376] width 80 height 31
type input "Singapore 128376"
type input "128376"
click at [449, 412] on input "Floor" at bounding box center [453, 403] width 204 height 34
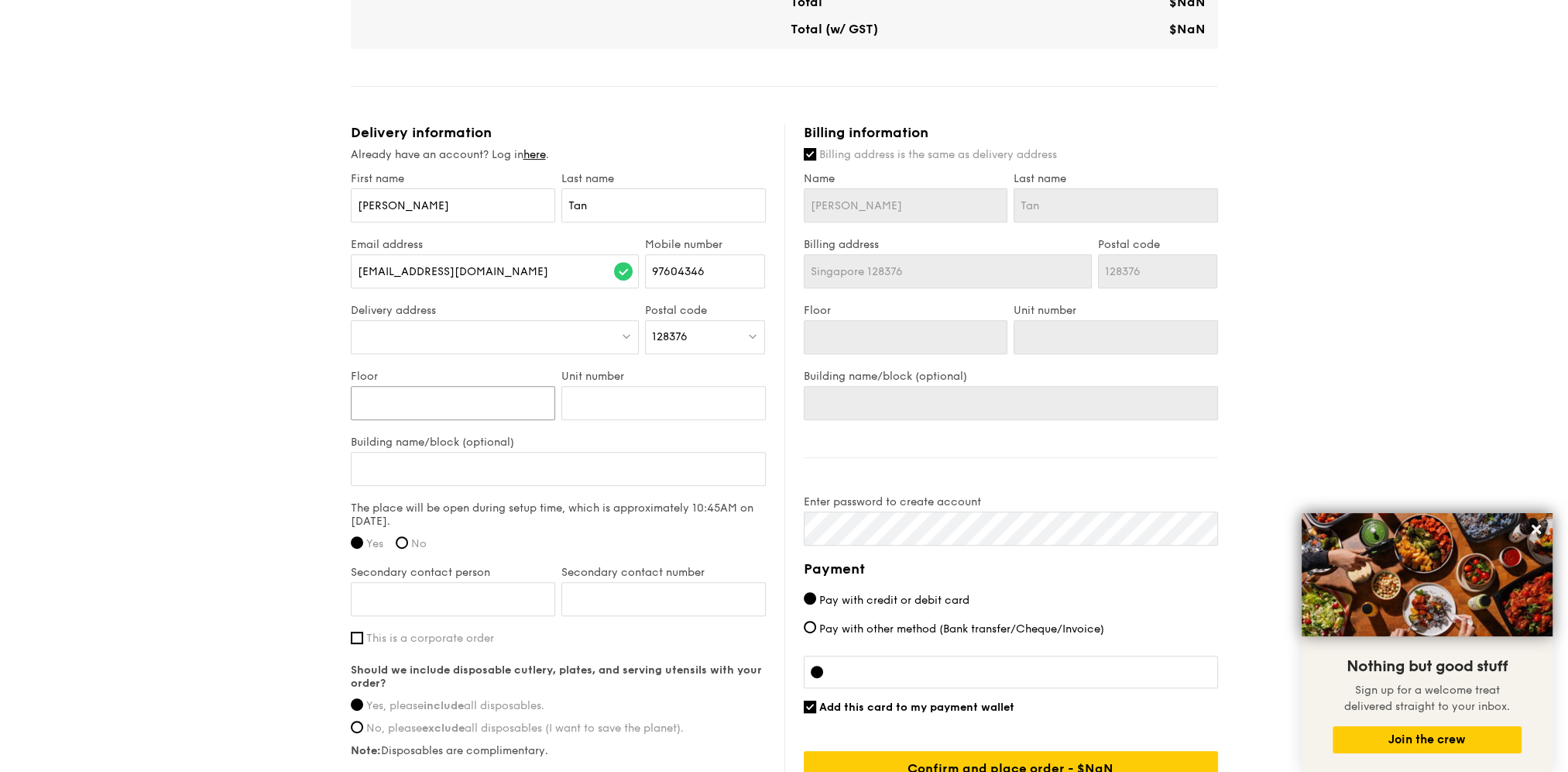
type input "#"
type input "2"
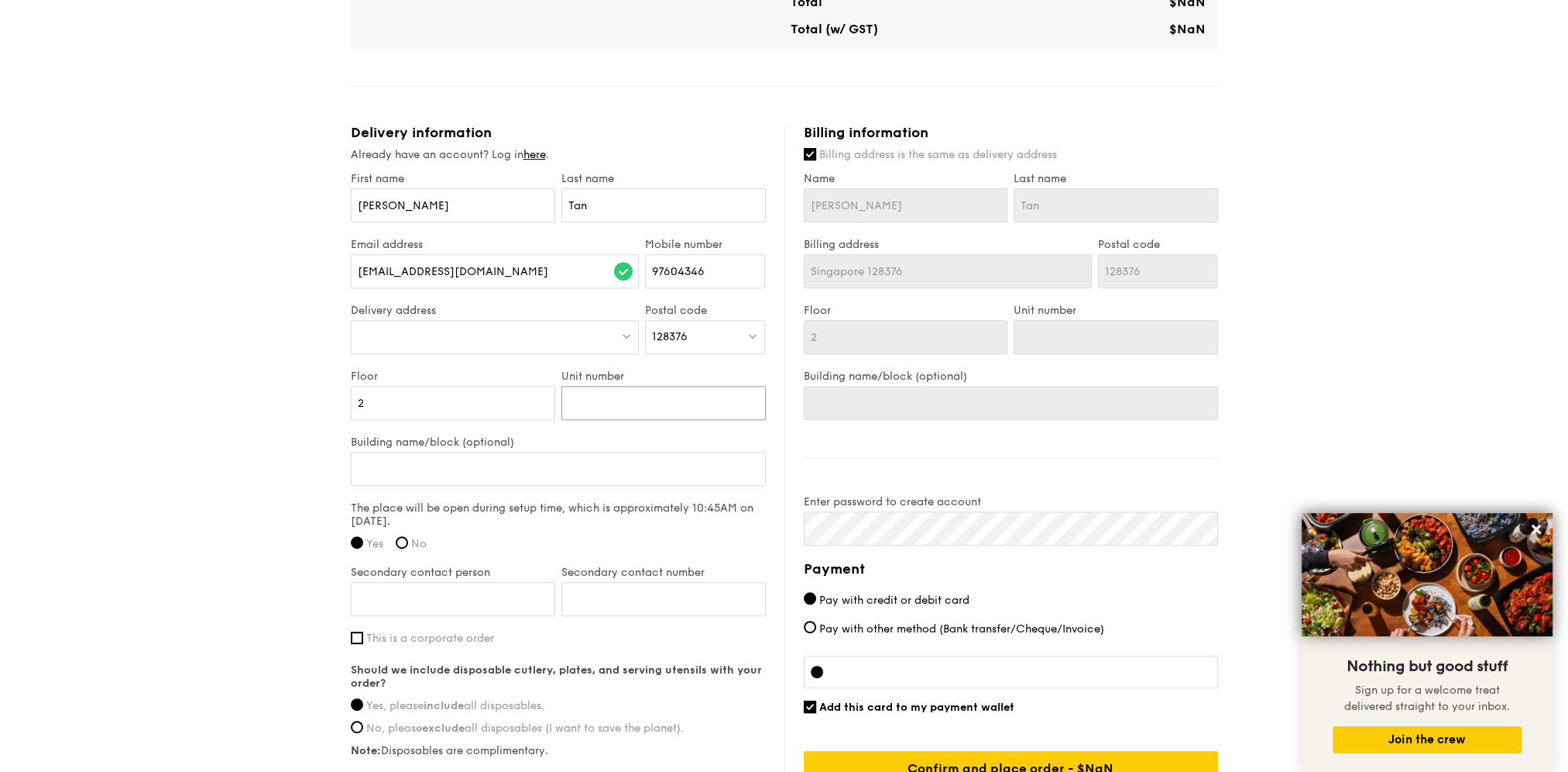
click at [620, 402] on input "Unit number" at bounding box center [664, 403] width 204 height 34
type input "0"
type input "00"
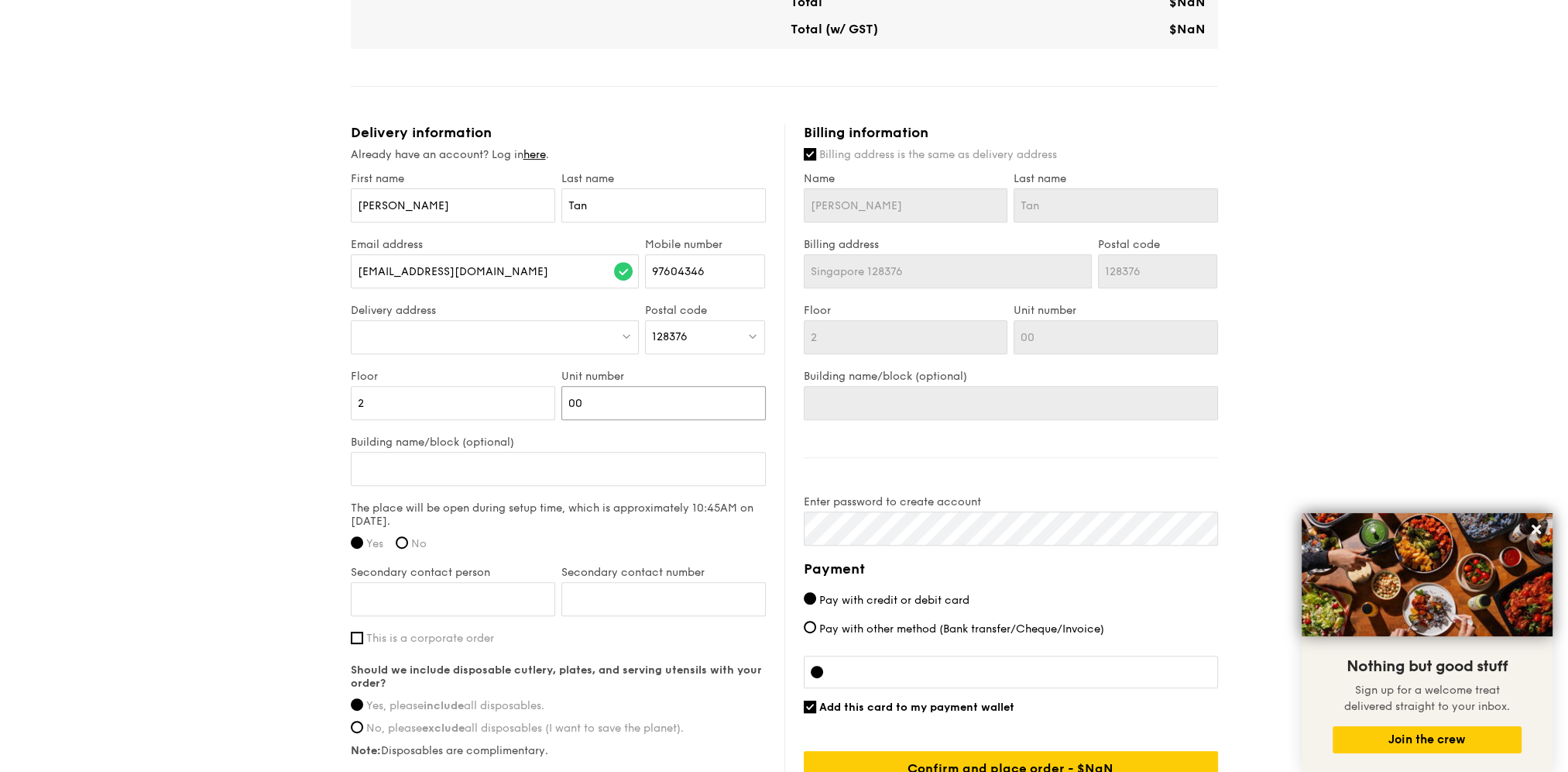
type input "00"
click at [500, 472] on input "Building name/block (optional)" at bounding box center [558, 469] width 415 height 34
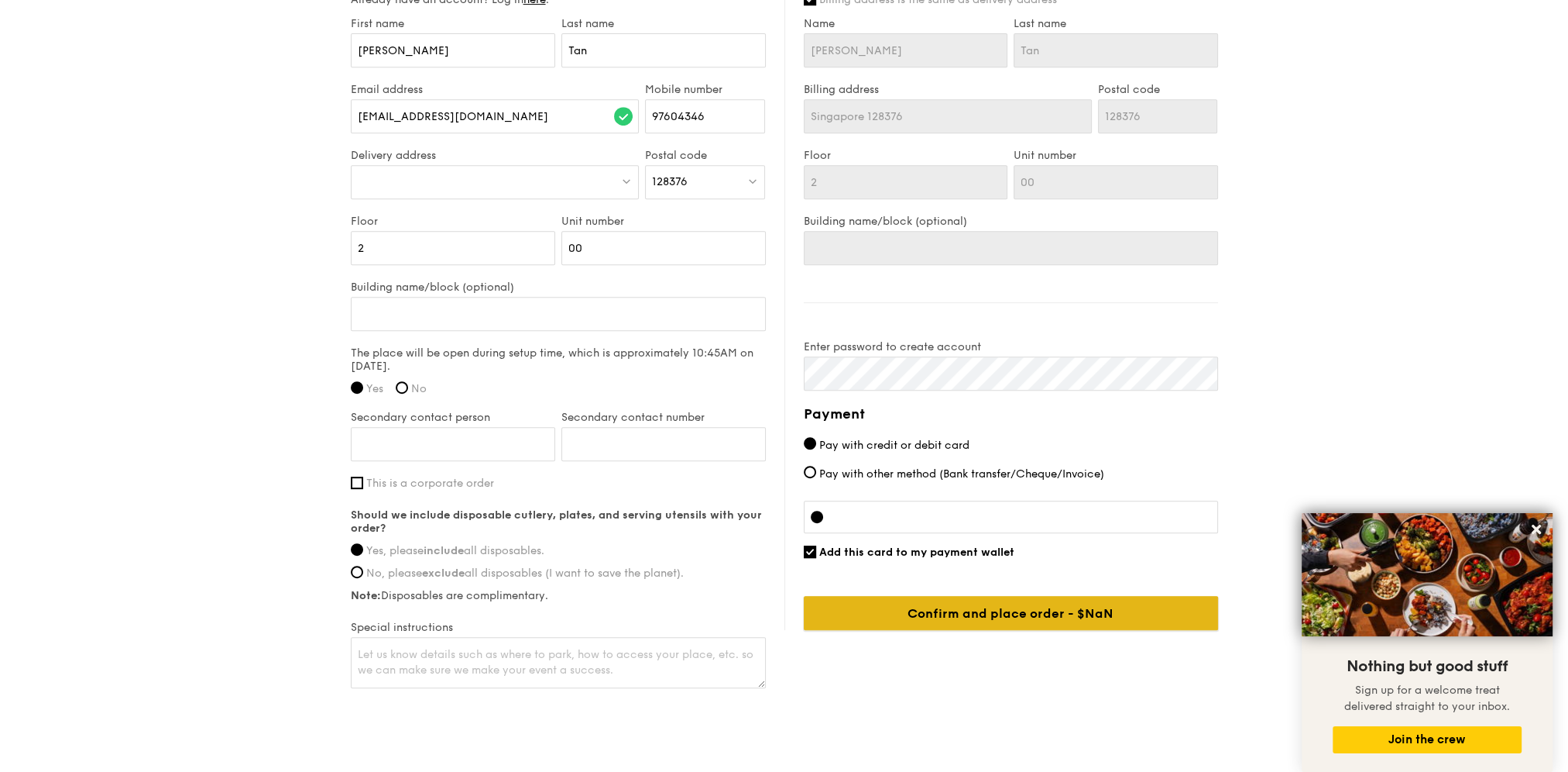
click at [1057, 615] on input "Confirm and place order - $NaN" at bounding box center [1011, 613] width 414 height 34
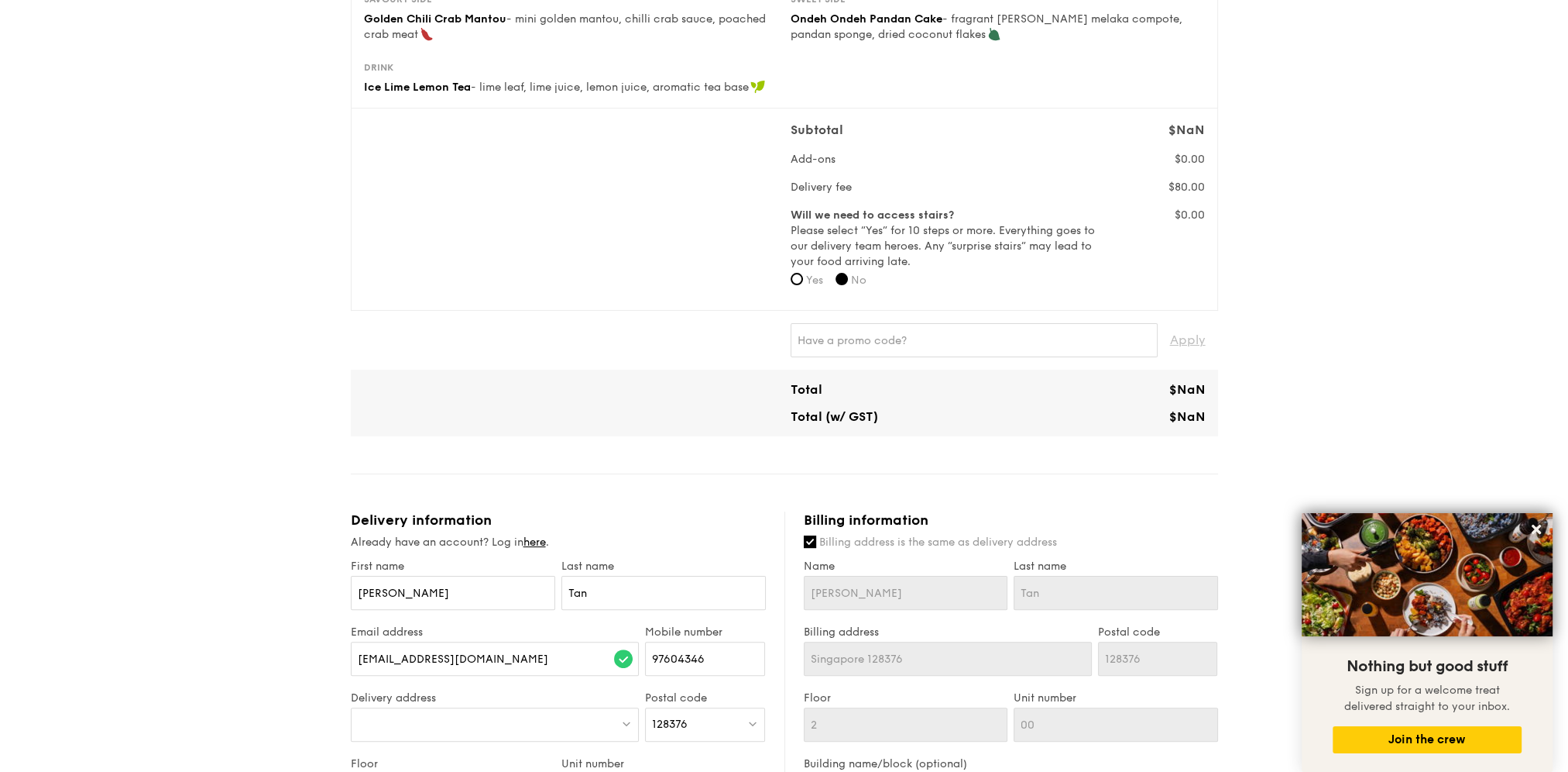
scroll to position [697, 0]
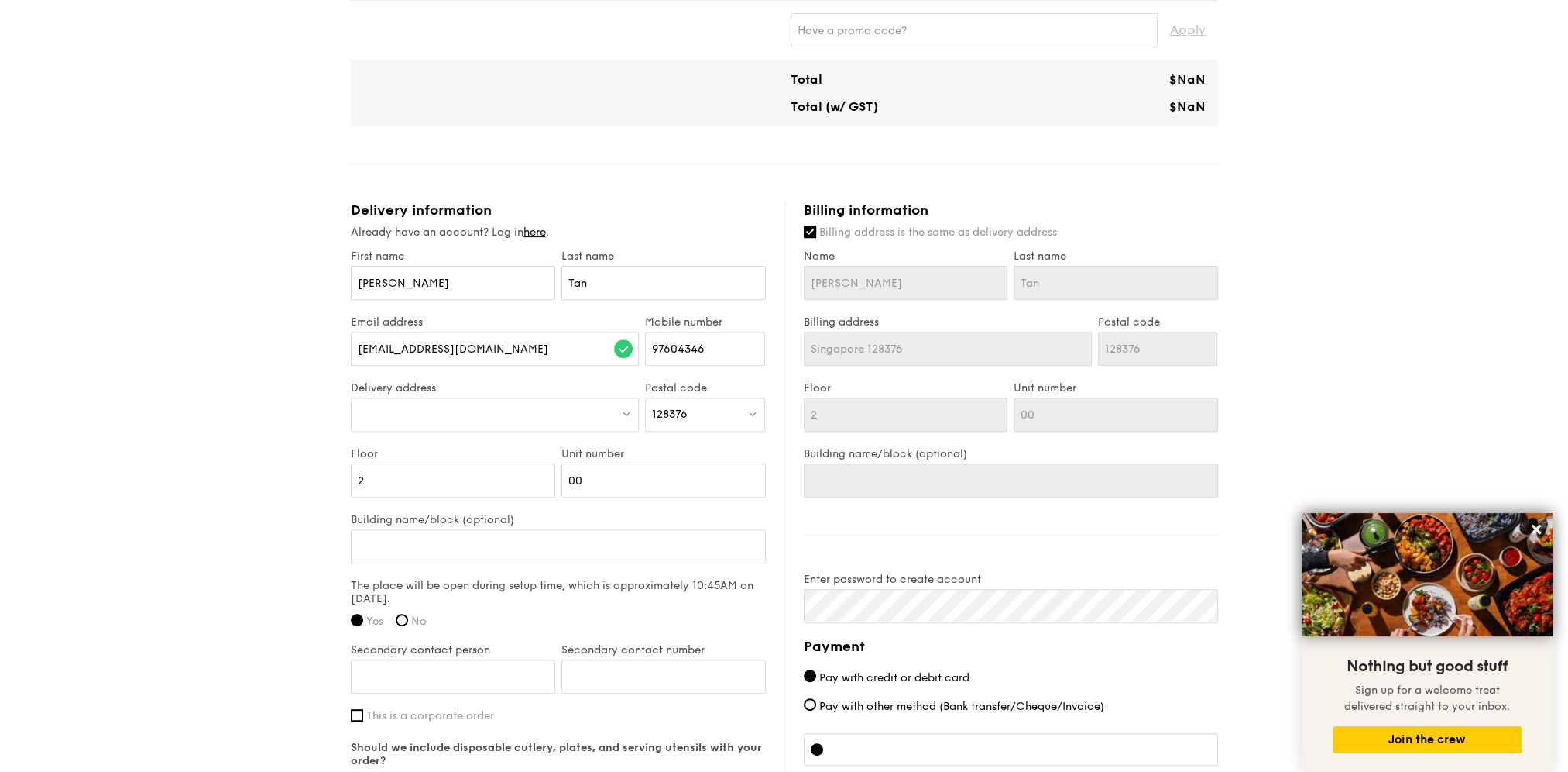
click at [697, 411] on div "128376" at bounding box center [705, 414] width 120 height 34
drag, startPoint x: 697, startPoint y: 411, endPoint x: 595, endPoint y: 410, distance: 102.0
click at [595, 410] on div "Delivery address Postal code 128376 128376 Singapore 128376" at bounding box center [558, 414] width 421 height 66
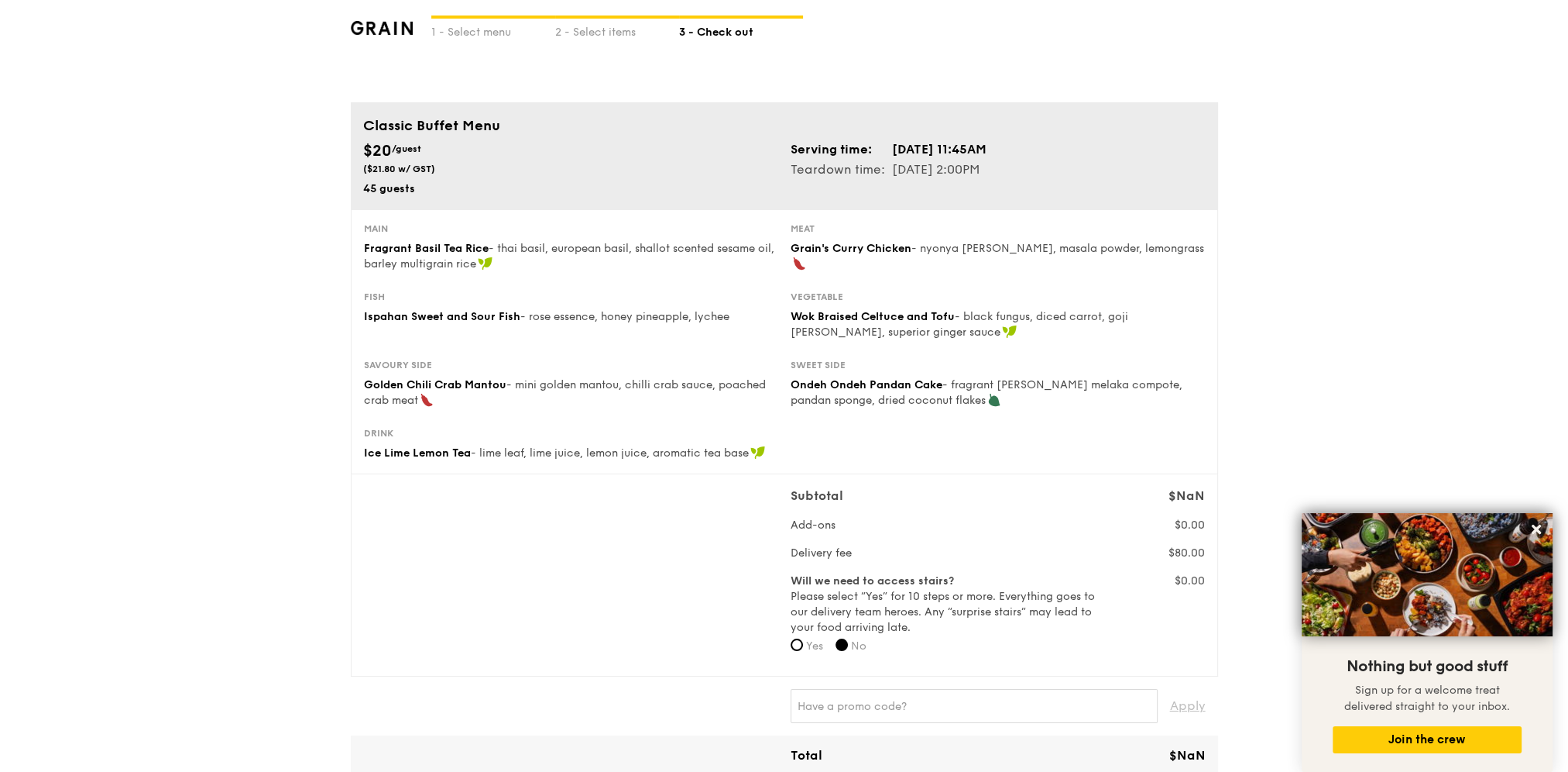
scroll to position [0, 0]
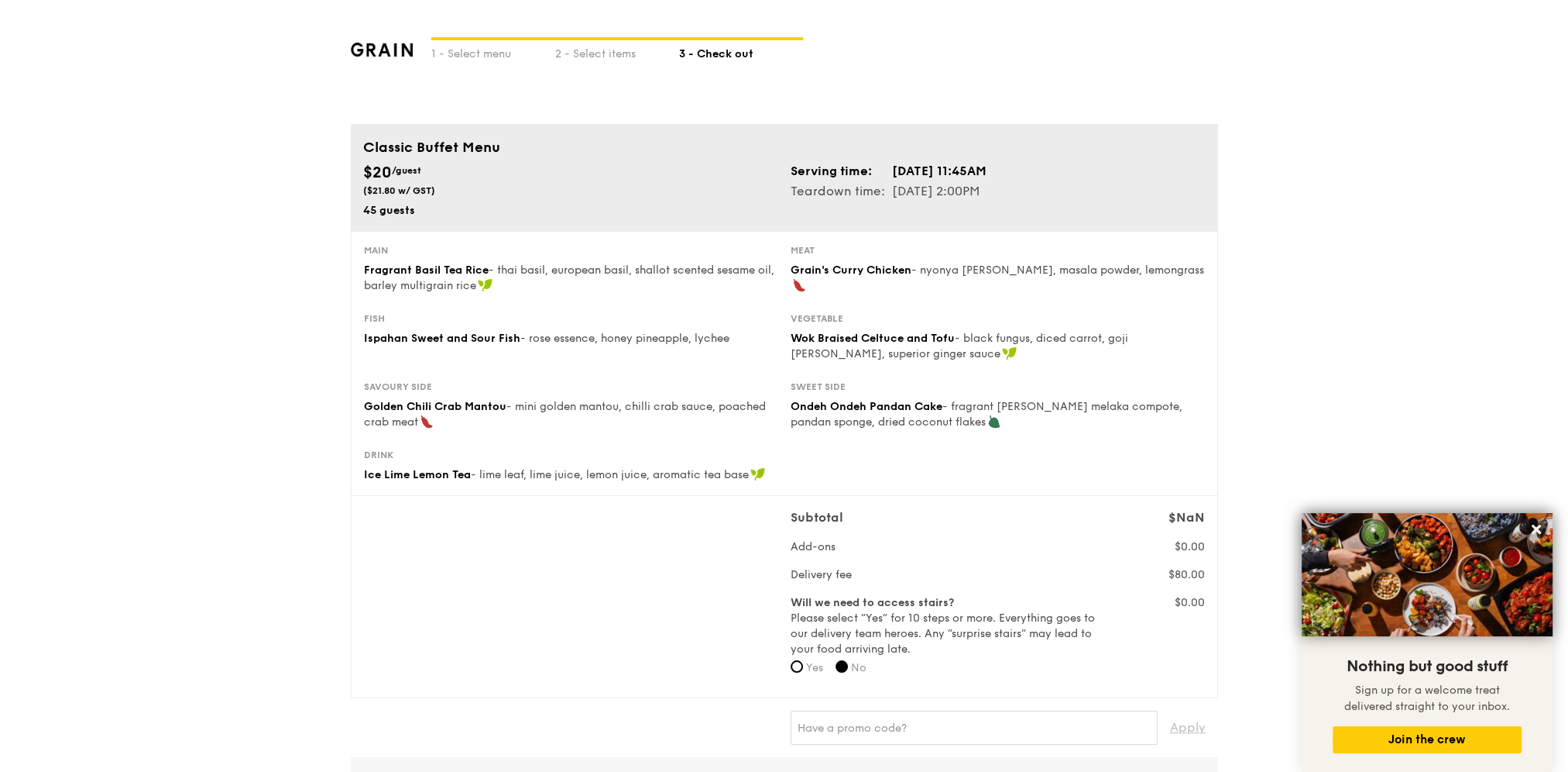
scroll to position [113, 0]
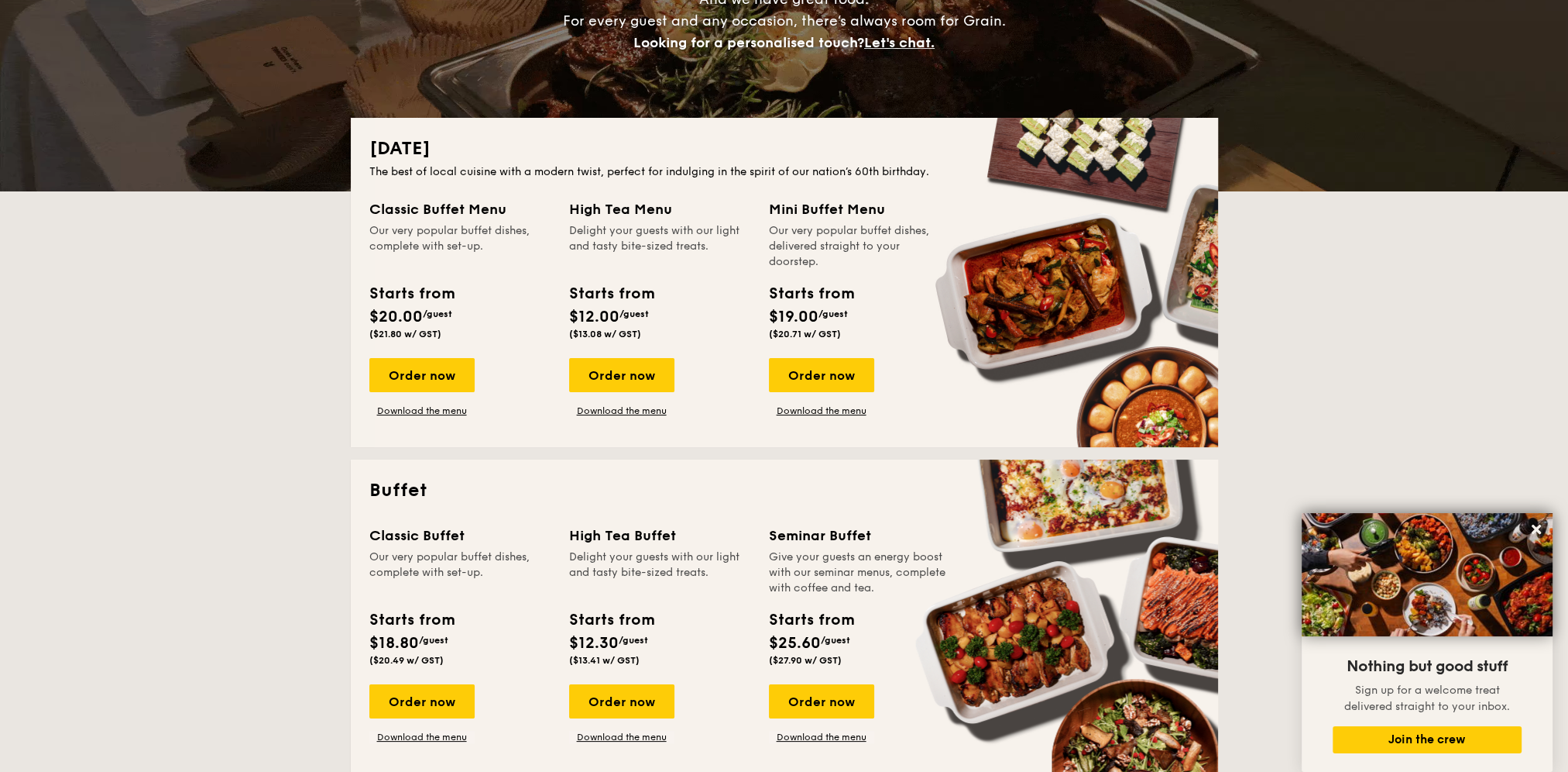
scroll to position [310, 0]
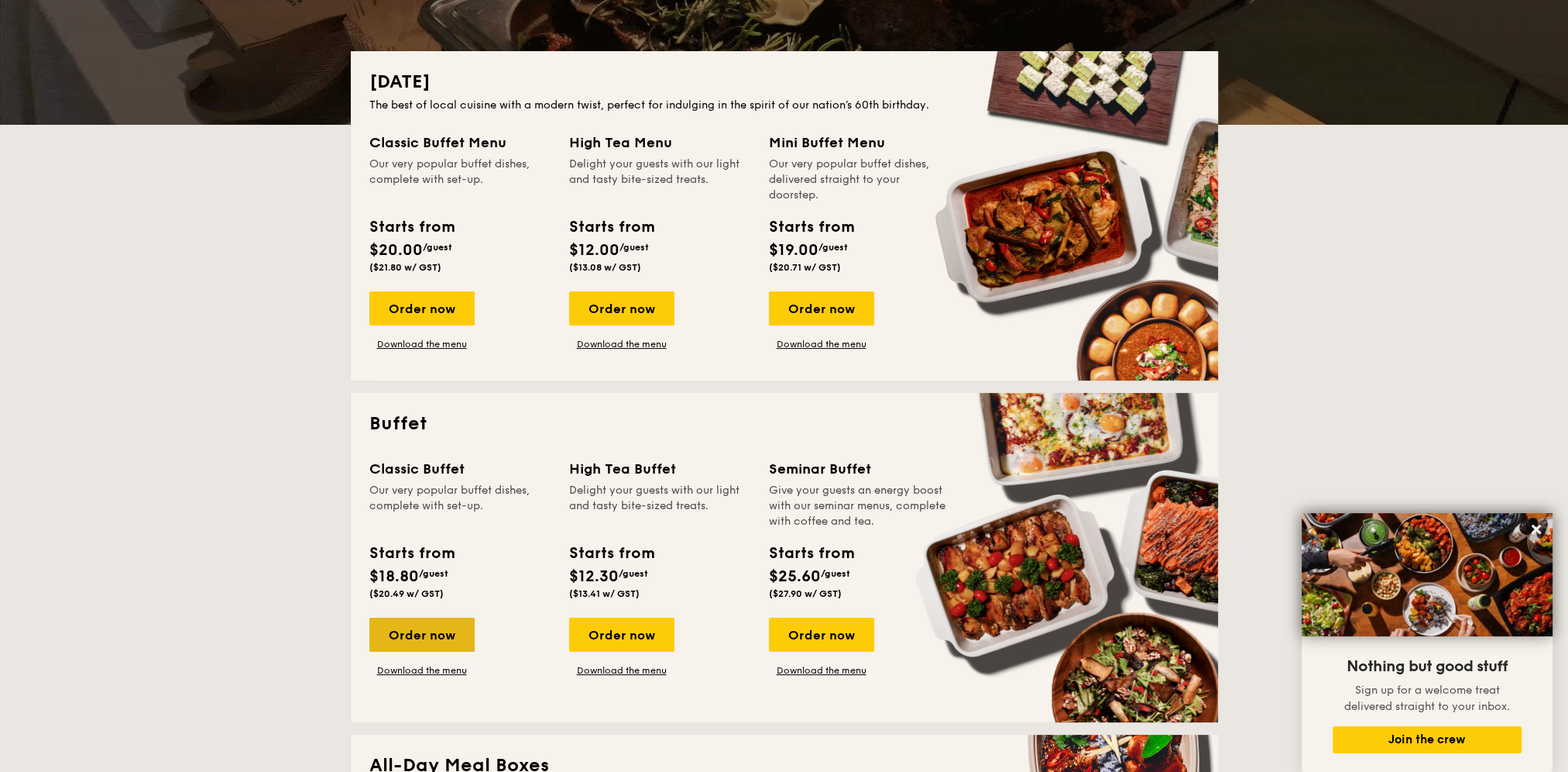
click at [440, 636] on div "Order now" at bounding box center [422, 634] width 106 height 34
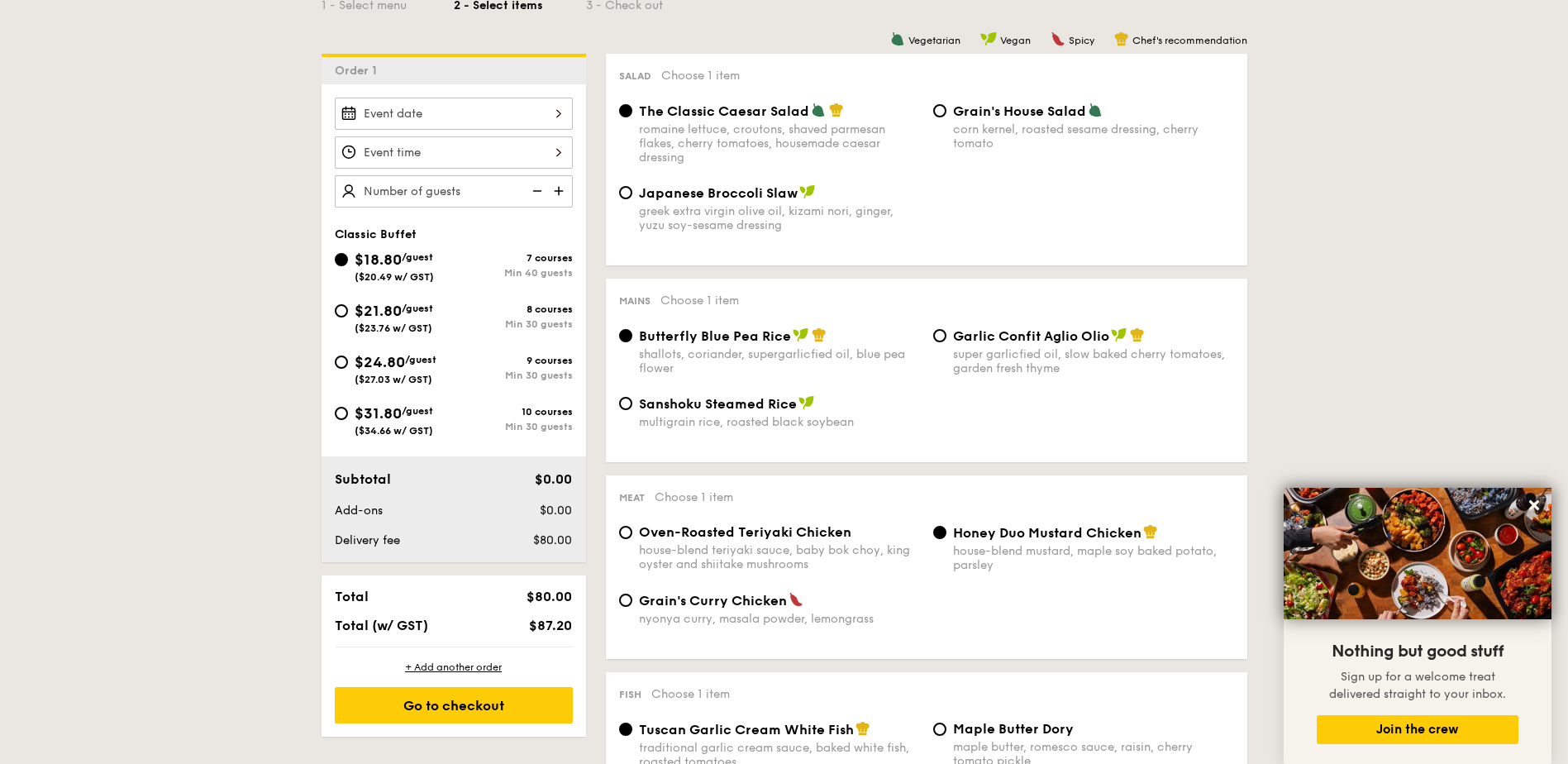
scroll to position [414, 0]
click at [935, 110] on input "Grain's House Salad corn kernel, roasted sesame dressing, cherry tomato" at bounding box center [940, 110] width 13 height 13
radio input "true"
click at [626, 401] on input "Sanshoku Steamed Rice multigrain rice, roasted black soybean" at bounding box center [626, 402] width 13 height 13
radio input "true"
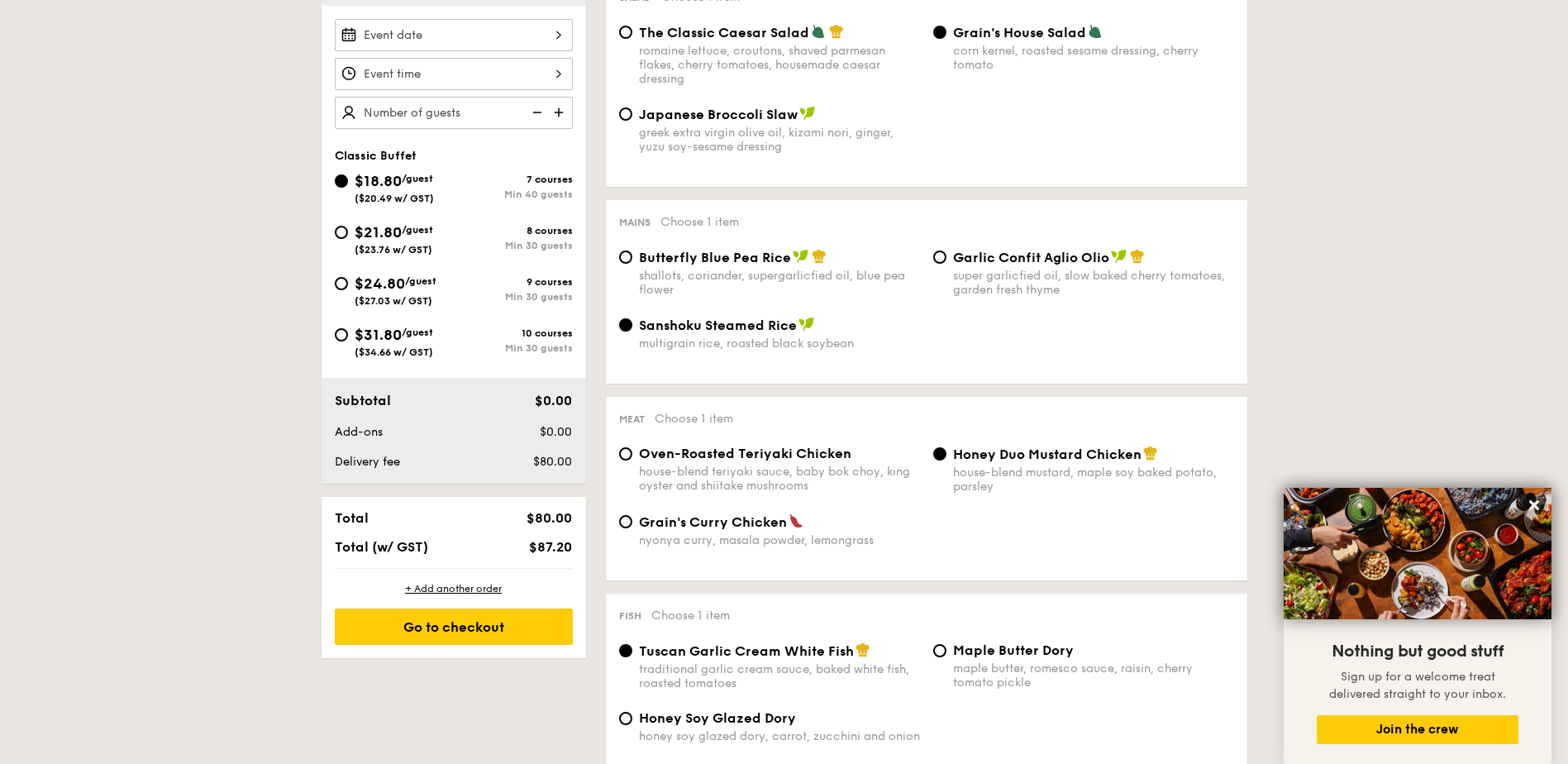
scroll to position [579, 0]
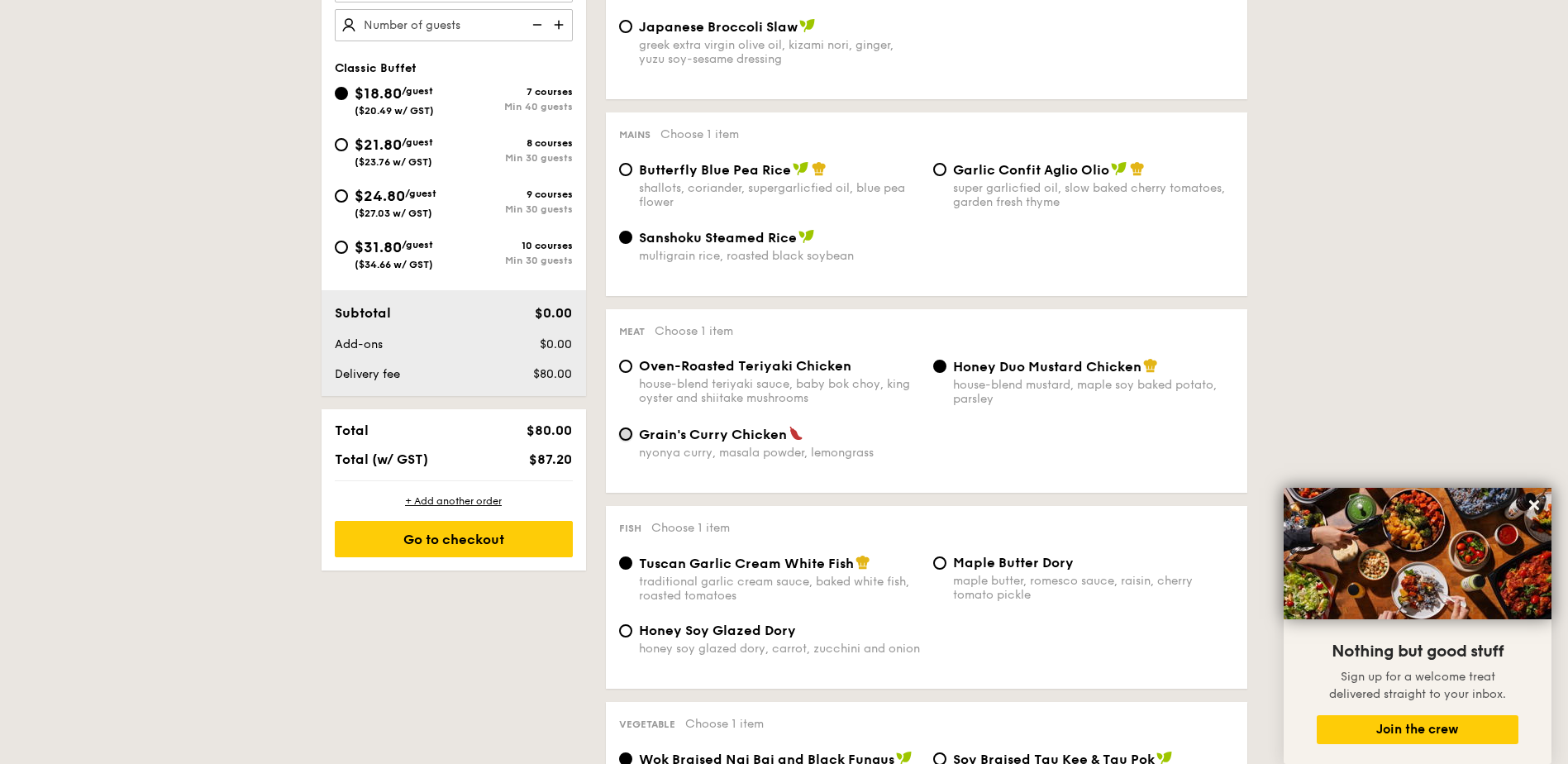
click at [625, 434] on input "Grain's Curry Chicken nyonya curry, masala powder, lemongrass" at bounding box center [626, 434] width 13 height 13
radio input "true"
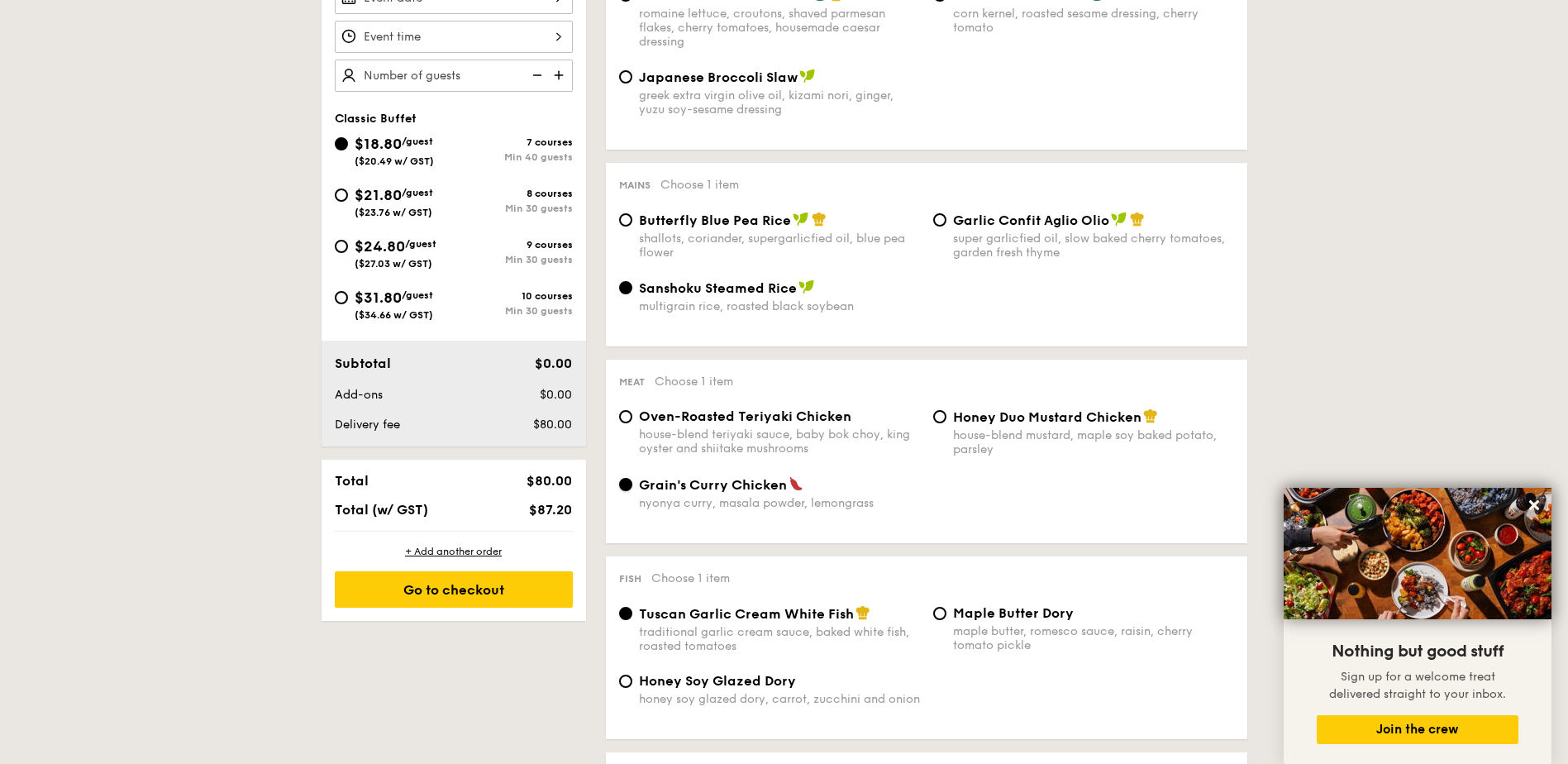
scroll to position [119, 0]
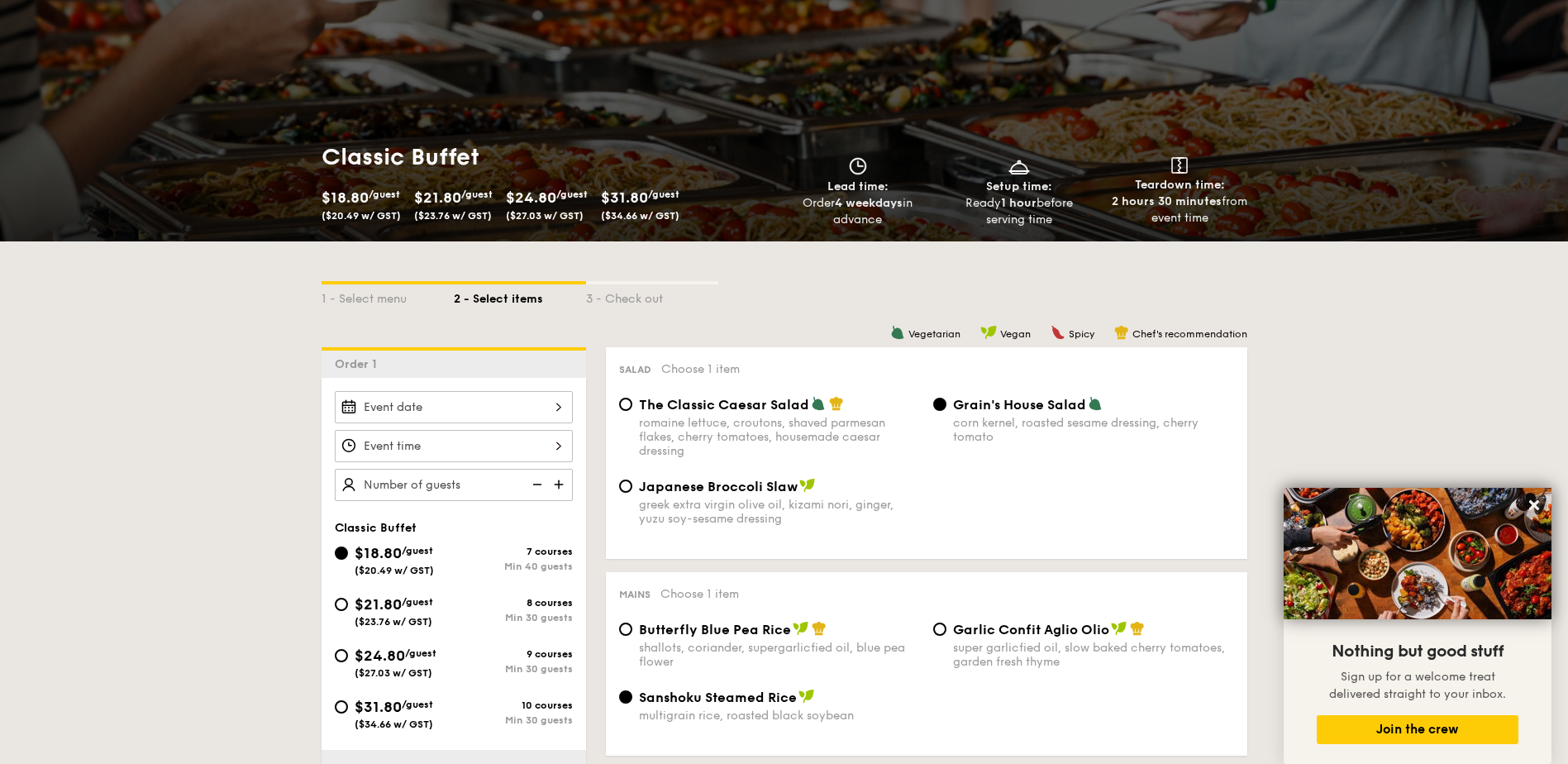
click at [479, 408] on div at bounding box center [453, 407] width 238 height 32
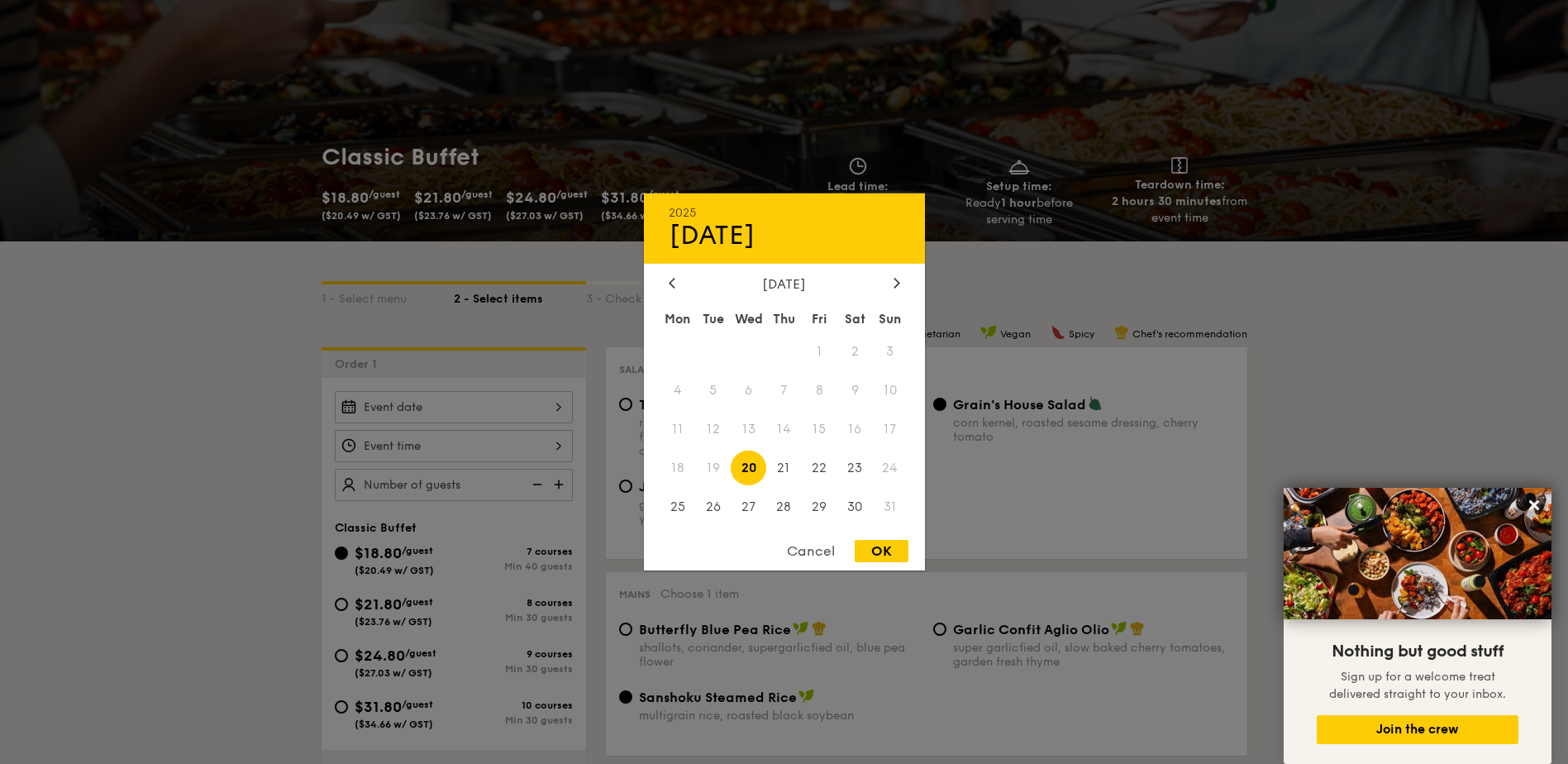
click at [749, 471] on span "20" at bounding box center [747, 467] width 35 height 35
click at [1371, 329] on div at bounding box center [784, 382] width 1568 height 764
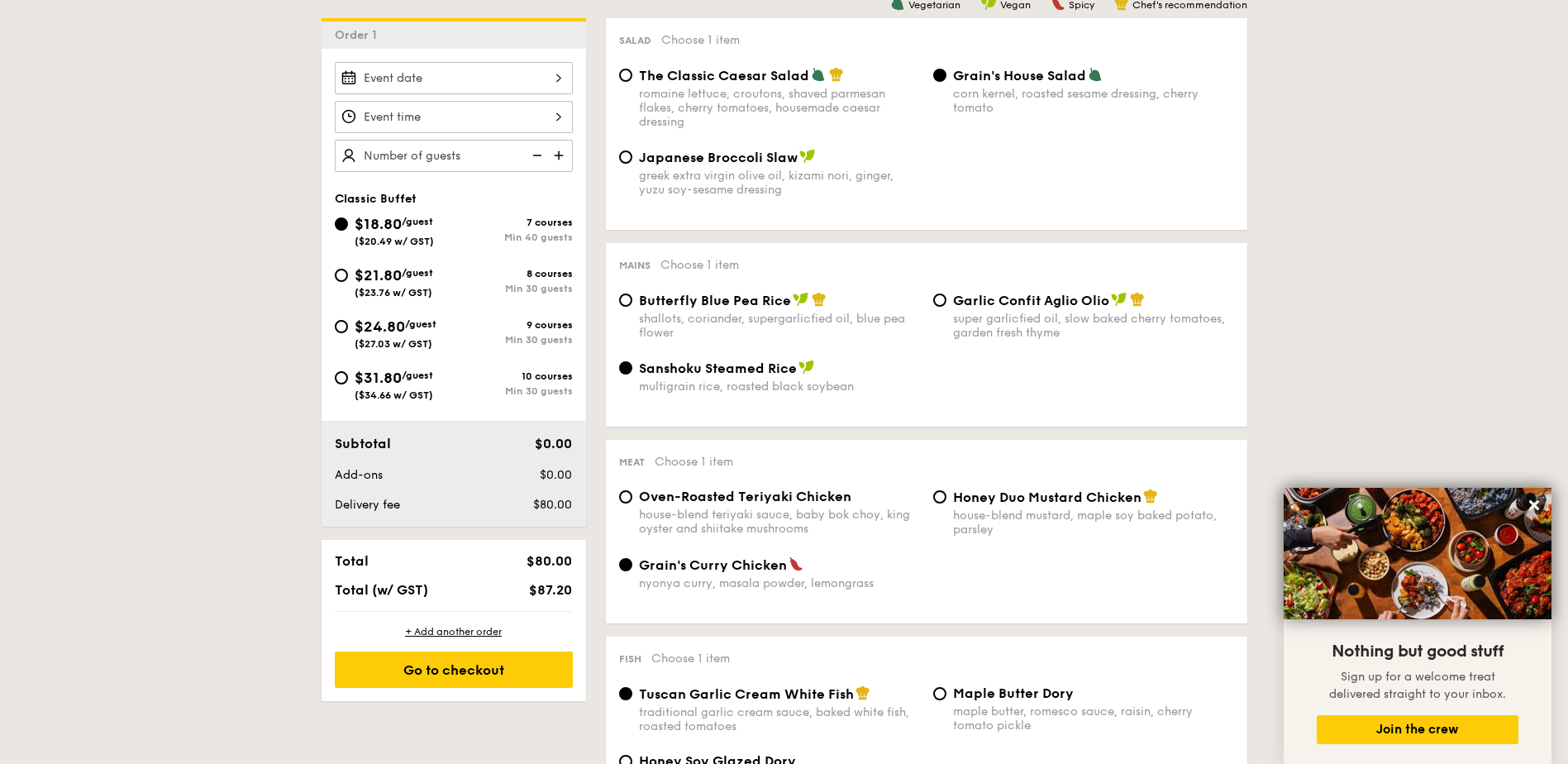
scroll to position [367, 0]
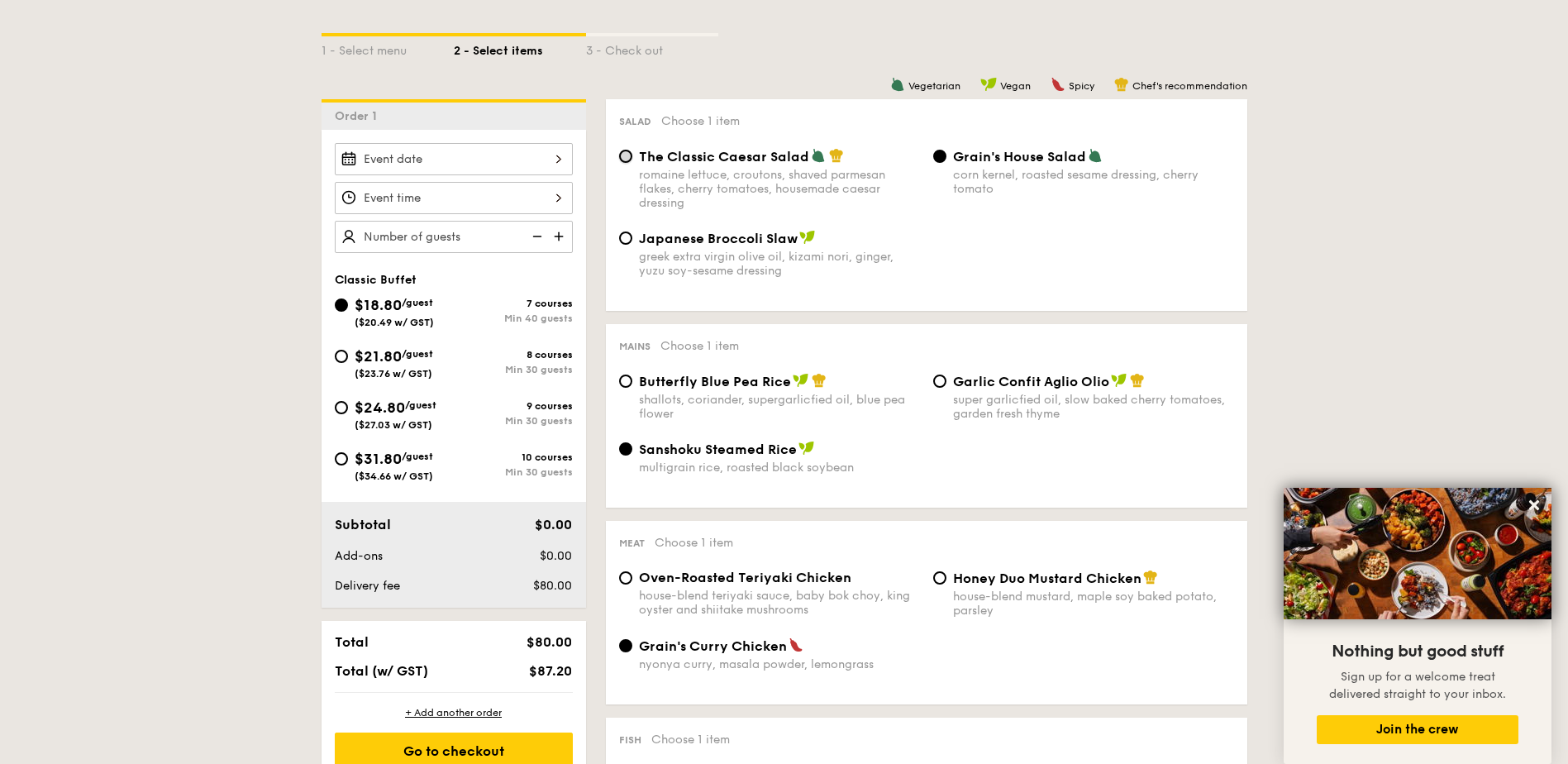
click at [630, 155] on input "The Classic Caesar Salad romaine lettuce, croutons, shaved parmesan flakes, che…" at bounding box center [626, 157] width 13 height 13
radio input "true"
click at [939, 158] on input "Grain's House Salad corn kernel, roasted sesame dressing, cherry tomato" at bounding box center [940, 157] width 13 height 13
radio input "true"
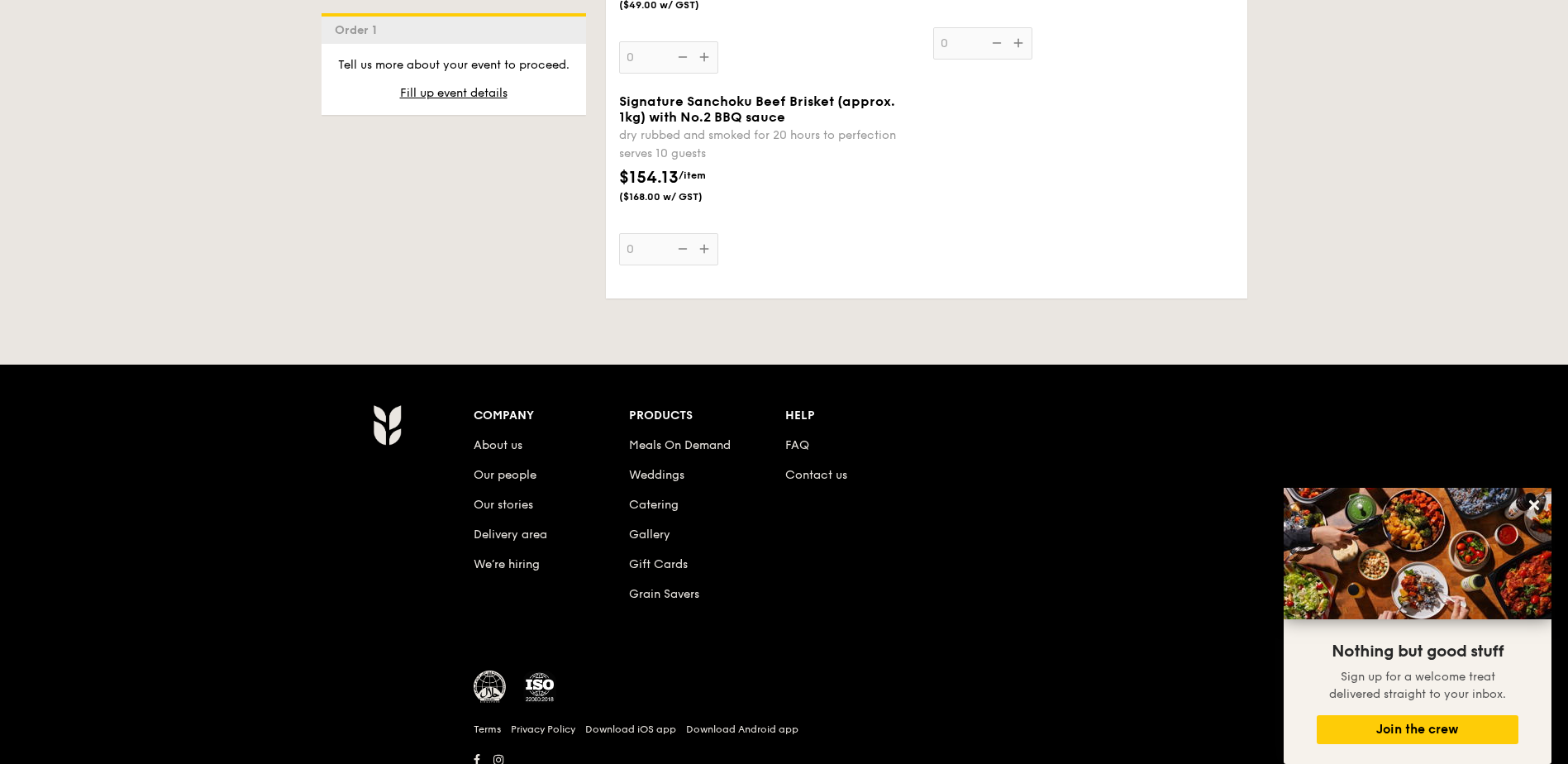
scroll to position [2187, 0]
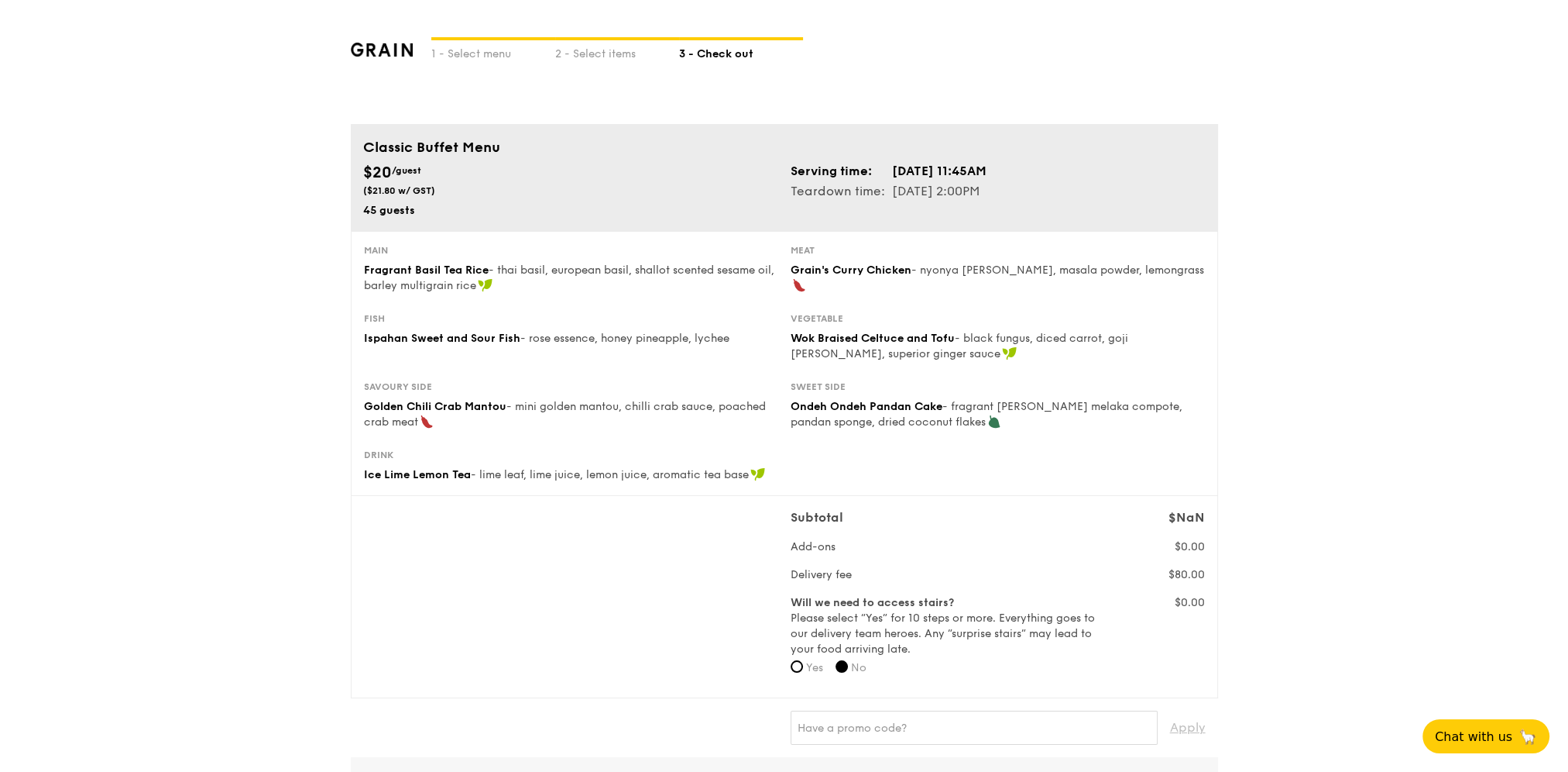
click at [393, 45] on img at bounding box center [382, 50] width 63 height 14
click at [392, 52] on img at bounding box center [382, 50] width 63 height 14
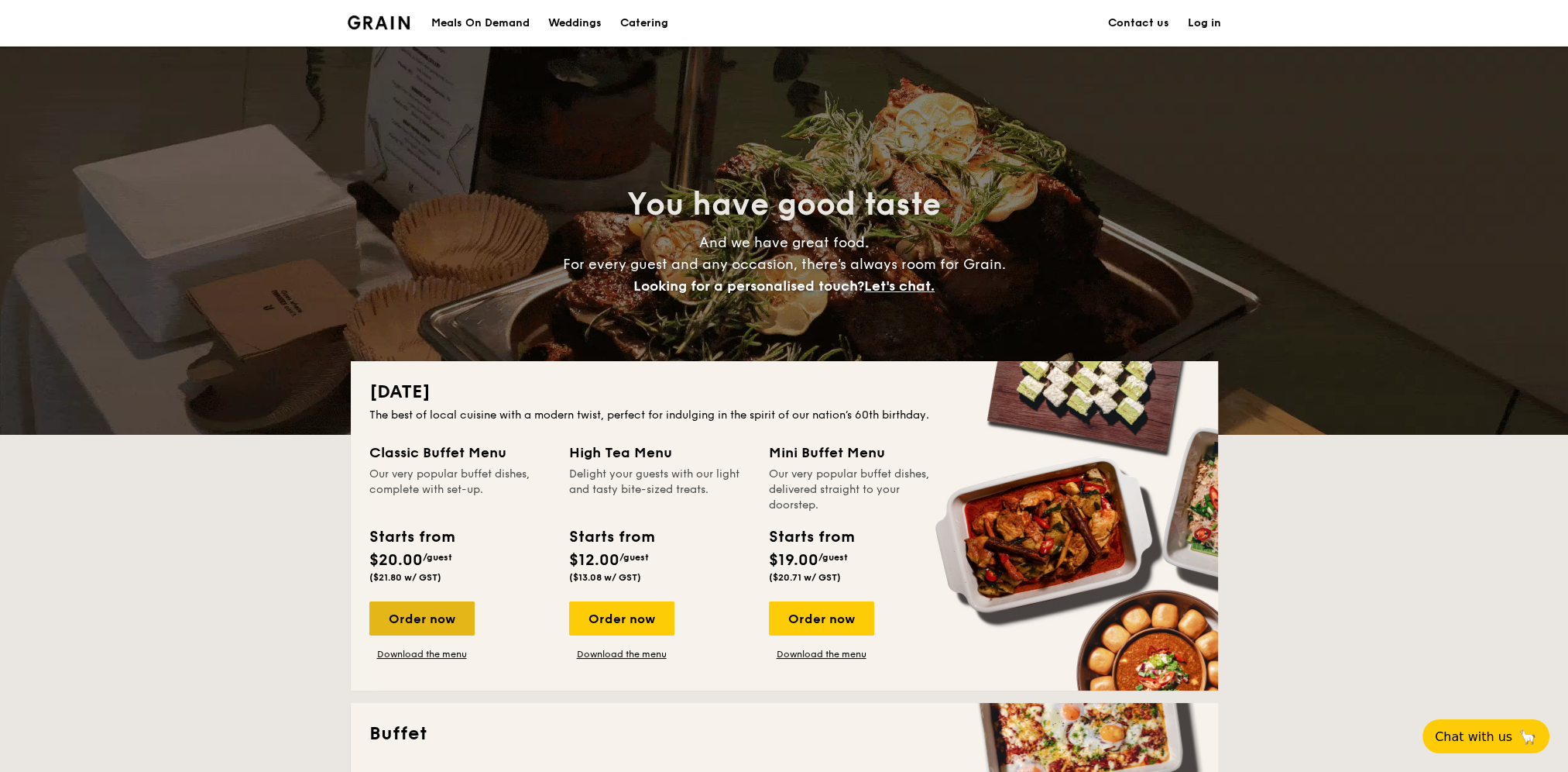
click at [425, 621] on div "Order now" at bounding box center [422, 618] width 106 height 34
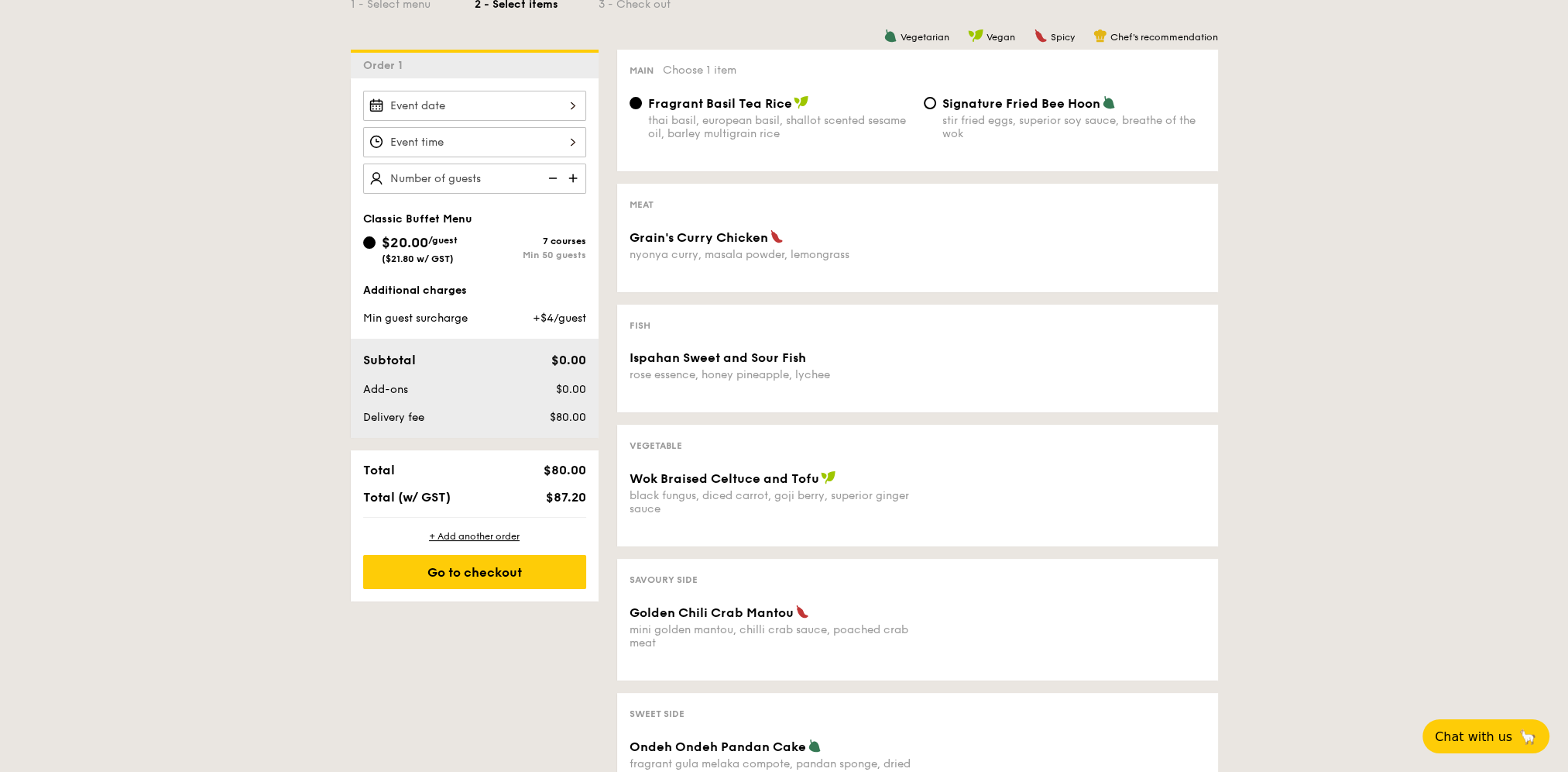
scroll to position [930, 0]
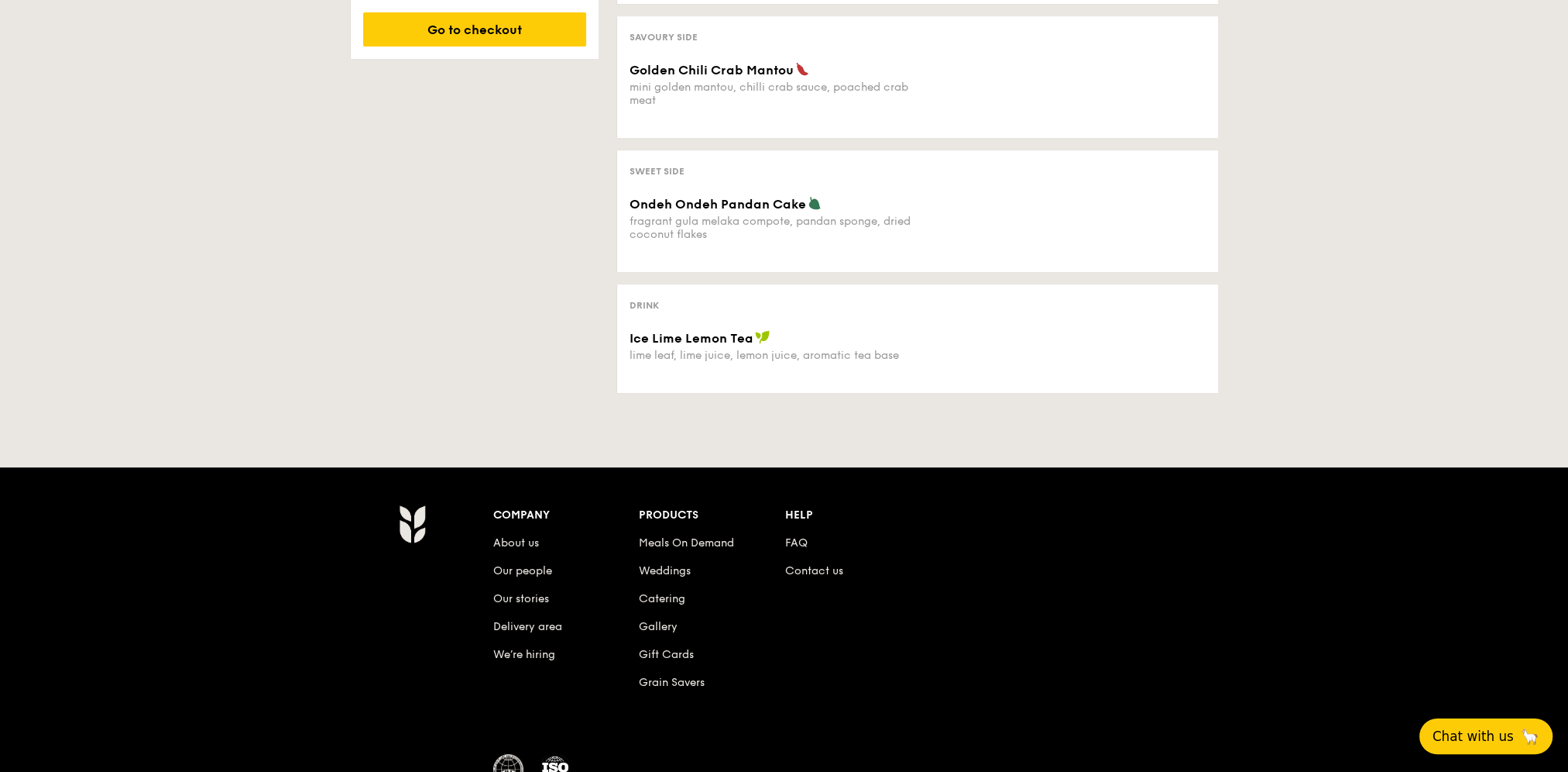
click at [1490, 728] on span "Chat with us" at bounding box center [1473, 736] width 81 height 15
